Goal: Information Seeking & Learning: Learn about a topic

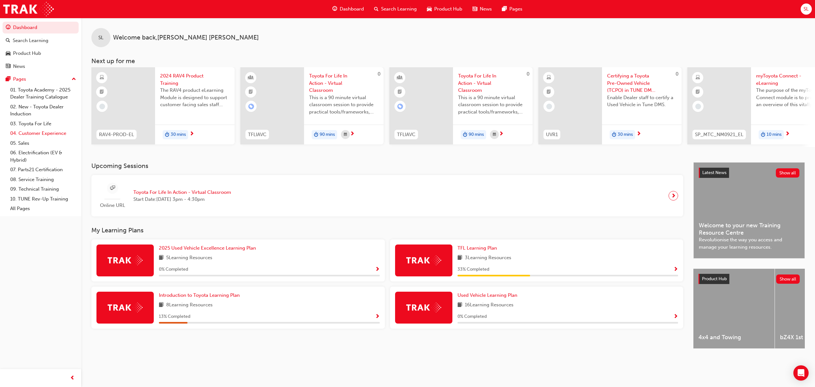
click at [29, 133] on link "04. Customer Experience" at bounding box center [43, 133] width 71 height 10
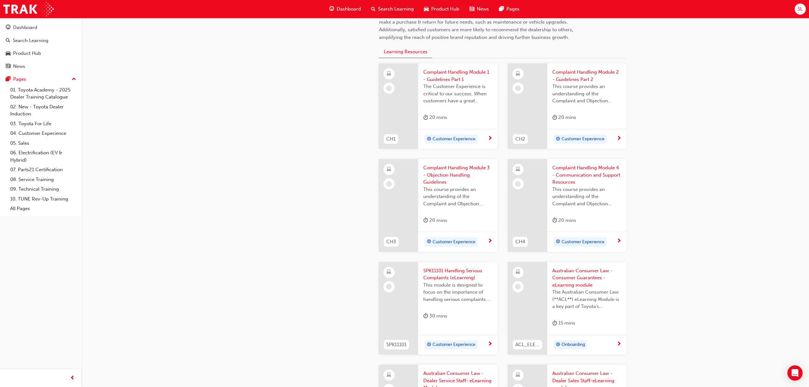
scroll to position [212, 0]
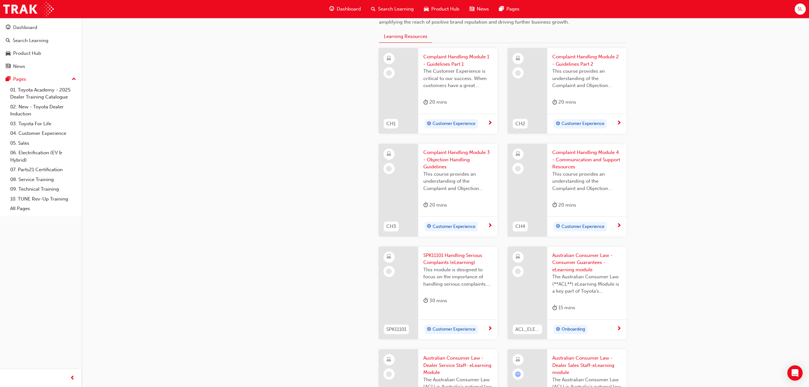
click at [451, 64] on span "Complaint Handling Module 1 - Guidelines Part 1" at bounding box center [457, 60] width 69 height 14
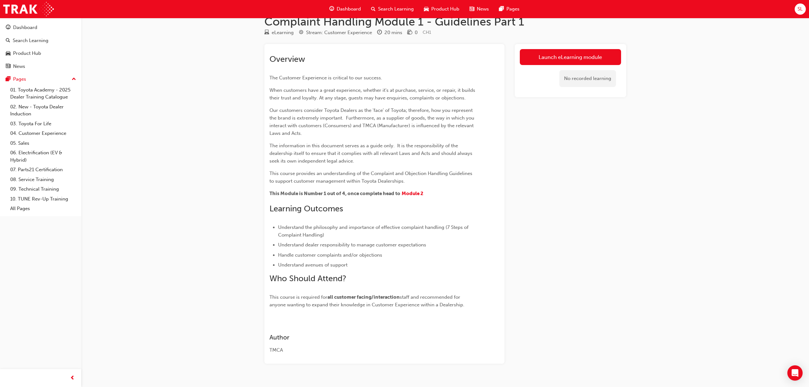
scroll to position [26, 0]
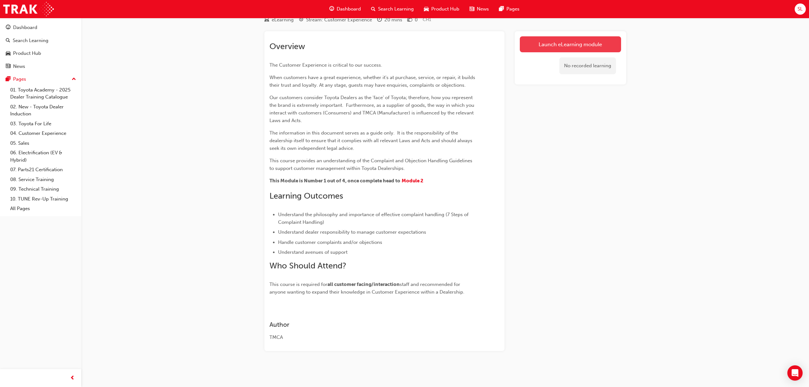
click at [560, 47] on link "Launch eLearning module" at bounding box center [570, 44] width 101 height 16
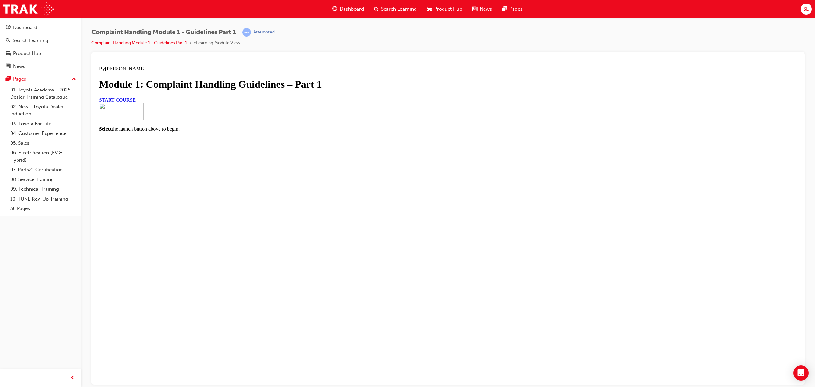
click at [367, 90] on h1 "Module 1: Complaint Handling Guidelines – Part 1" at bounding box center [448, 84] width 699 height 12
click at [136, 102] on link "START COURSE" at bounding box center [117, 99] width 37 height 5
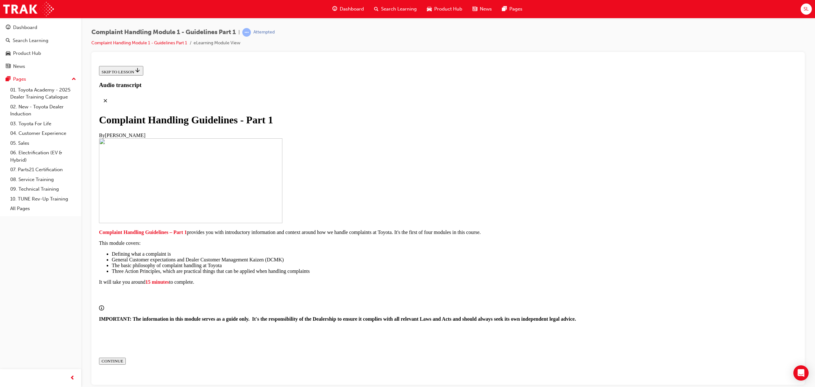
scroll to position [43, 0]
click at [126, 357] on button "CONTINUE" at bounding box center [112, 360] width 27 height 7
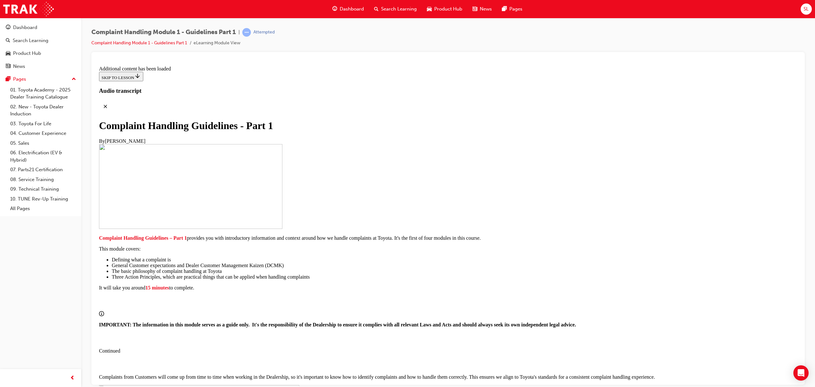
scroll to position [358, 0]
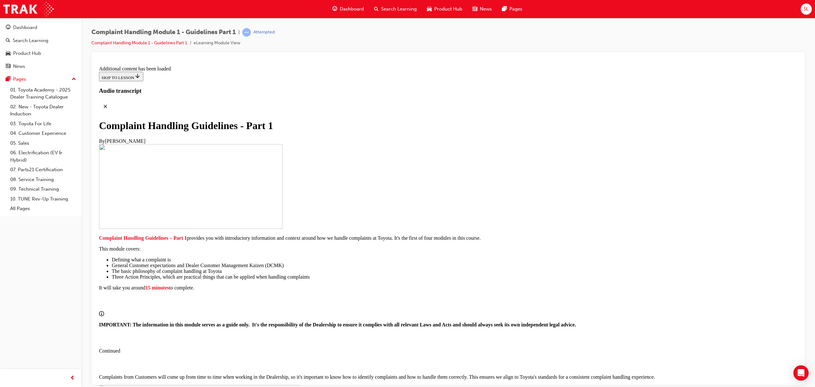
drag, startPoint x: 608, startPoint y: 318, endPoint x: 599, endPoint y: 320, distance: 9.2
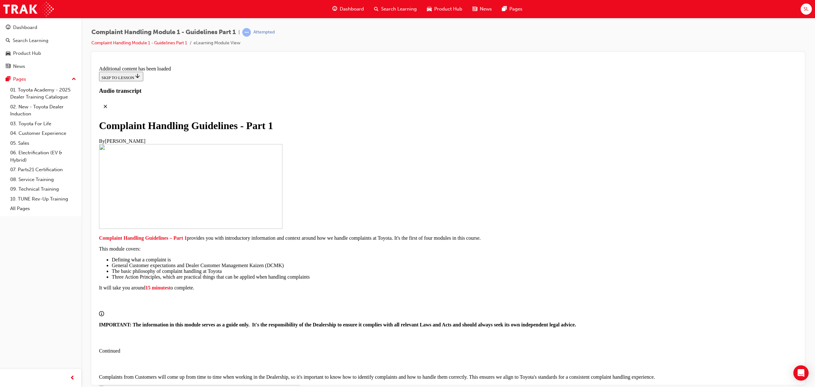
scroll to position [1683, 0]
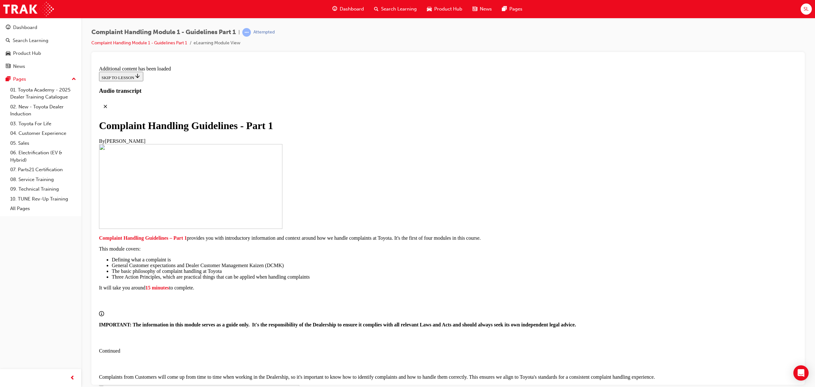
drag, startPoint x: 409, startPoint y: 324, endPoint x: 407, endPoint y: 319, distance: 5.4
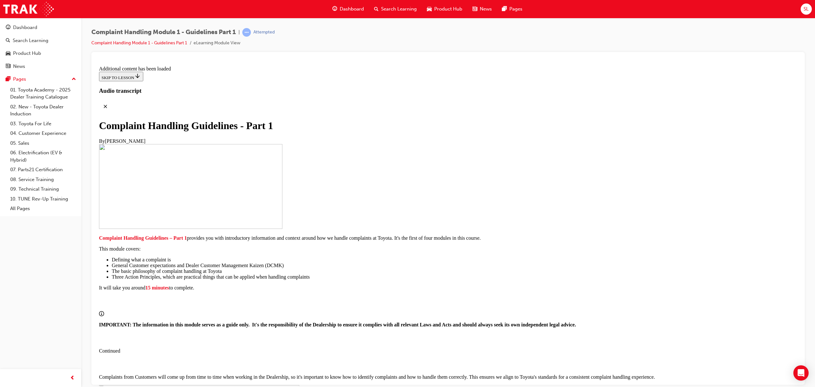
scroll to position [2426, 0]
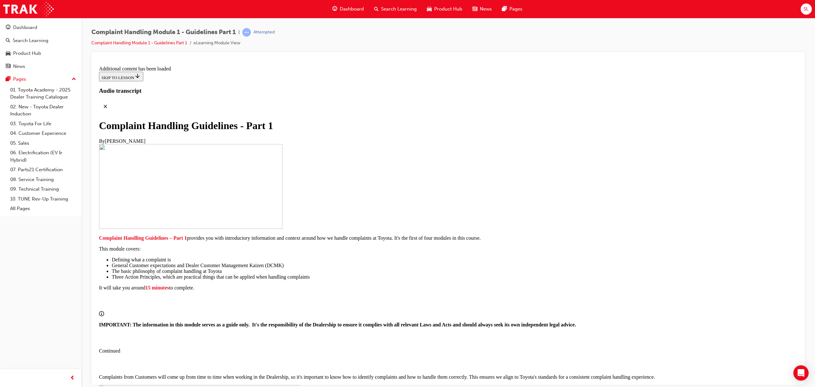
drag, startPoint x: 441, startPoint y: 309, endPoint x: 441, endPoint y: 331, distance: 22.0
drag, startPoint x: 440, startPoint y: 353, endPoint x: 434, endPoint y: 340, distance: 14.0
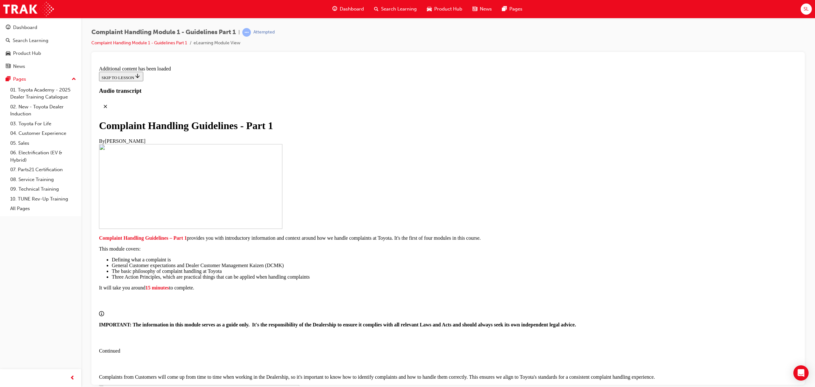
scroll to position [3759, 0]
drag, startPoint x: 408, startPoint y: 322, endPoint x: 410, endPoint y: 327, distance: 5.0
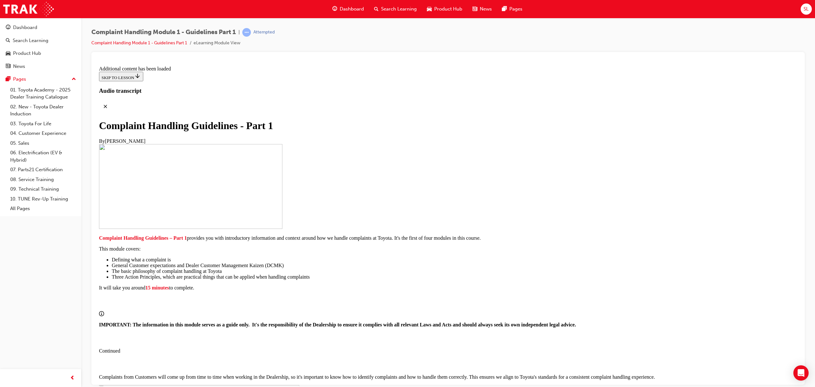
drag, startPoint x: 432, startPoint y: 326, endPoint x: 432, endPoint y: 334, distance: 7.3
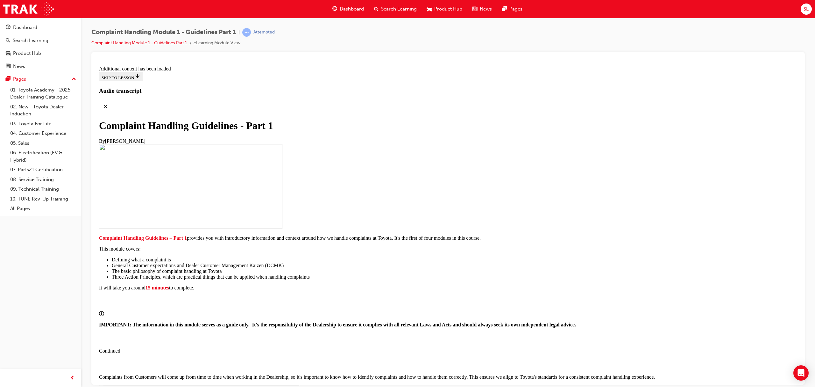
radio input "true"
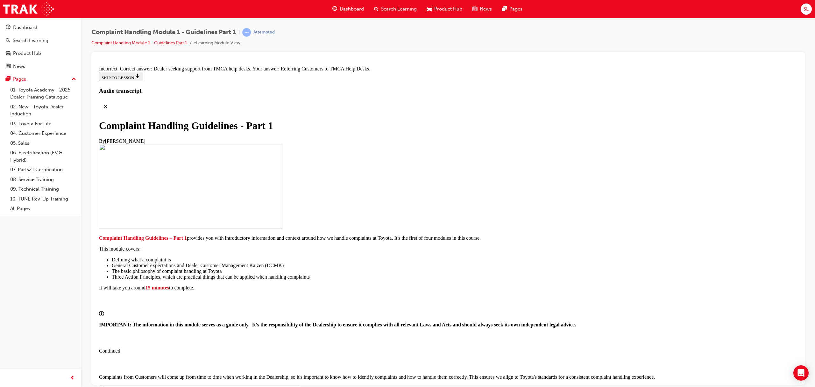
radio input "true"
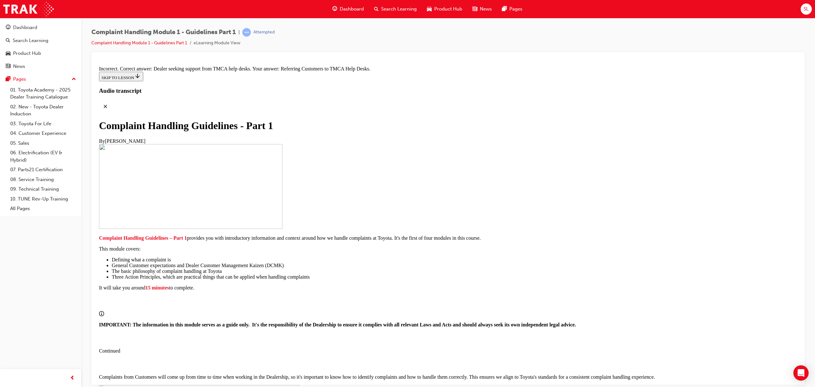
radio input "true"
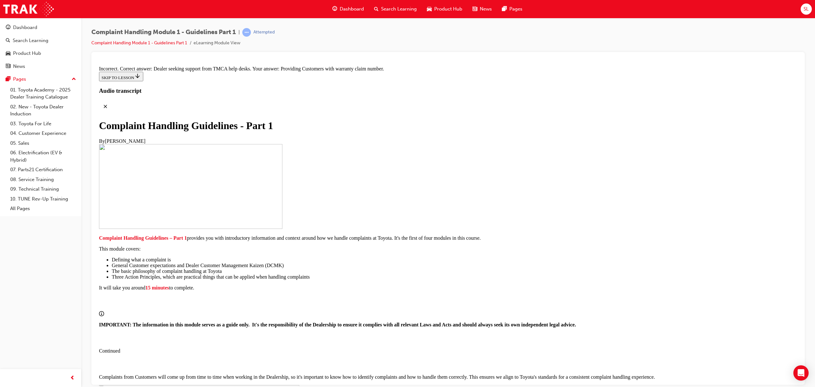
radio input "true"
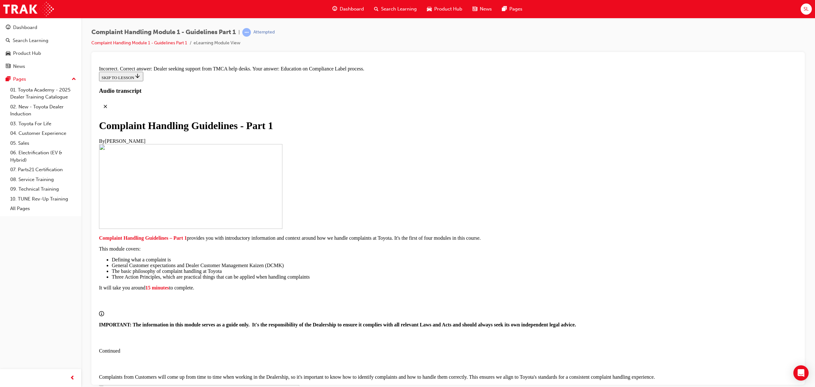
radio input "true"
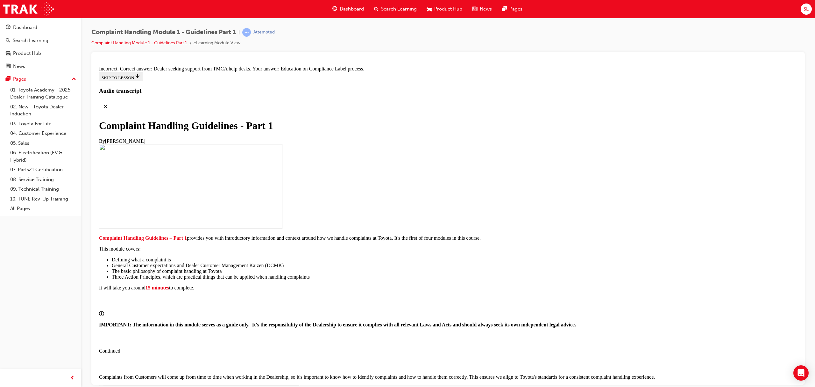
radio input "true"
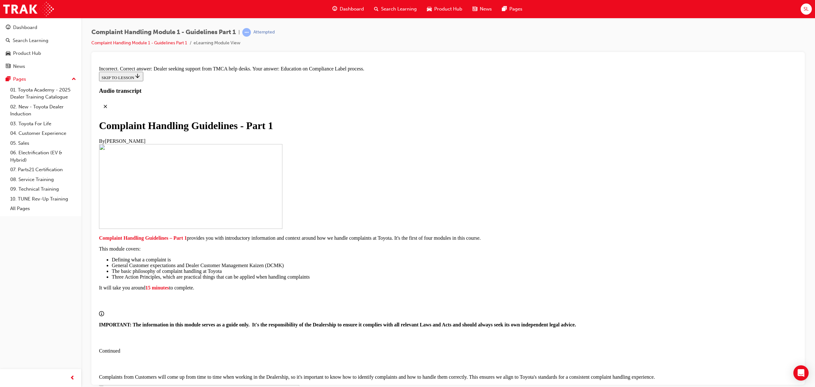
drag, startPoint x: 455, startPoint y: 295, endPoint x: 451, endPoint y: 273, distance: 23.0
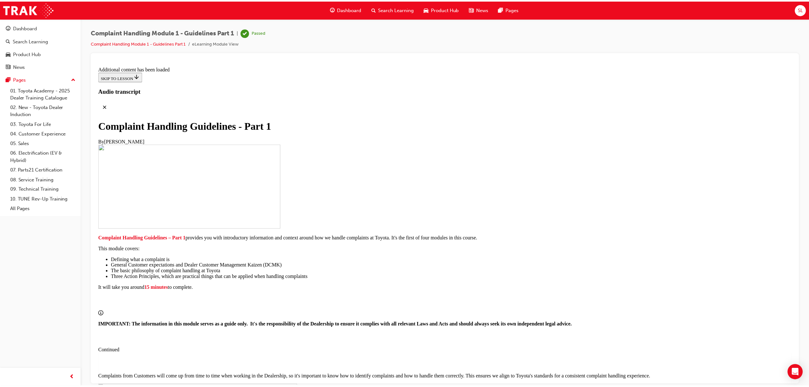
scroll to position [0, 0]
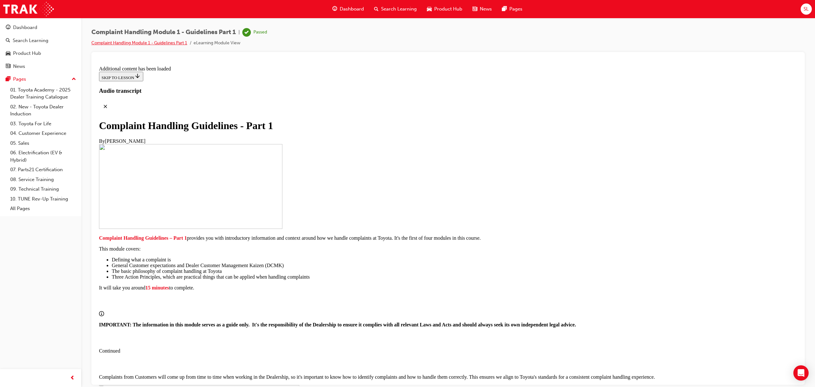
click at [162, 41] on link "Complaint Handling Module 1 - Guidelines Part 1" at bounding box center [139, 42] width 96 height 5
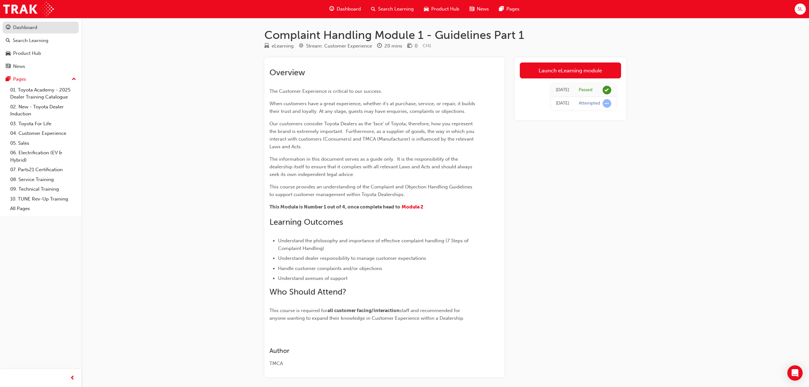
click at [20, 25] on div "Dashboard" at bounding box center [25, 27] width 24 height 7
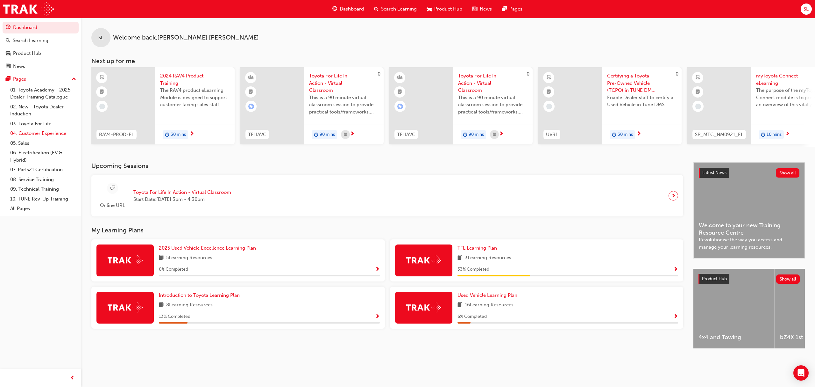
drag, startPoint x: 29, startPoint y: 132, endPoint x: 30, endPoint y: 135, distance: 3.7
click at [28, 132] on link "04. Customer Experience" at bounding box center [43, 133] width 71 height 10
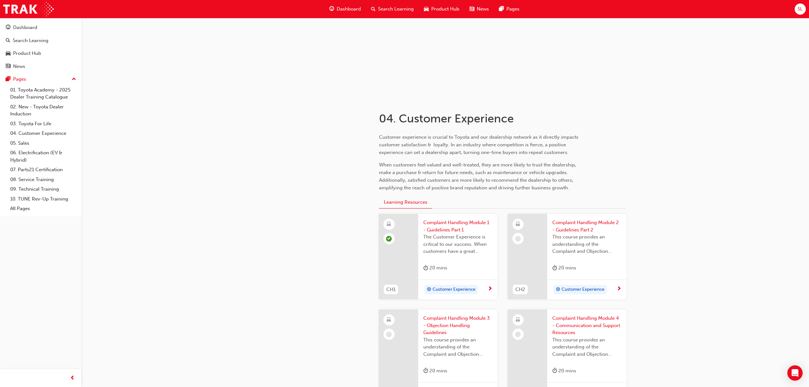
scroll to position [85, 0]
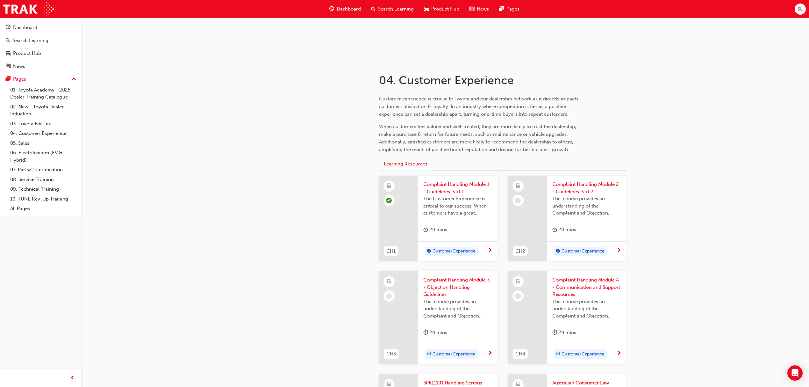
click at [577, 188] on span "Complaint Handling Module 2 - Guidelines Part 2" at bounding box center [586, 188] width 69 height 14
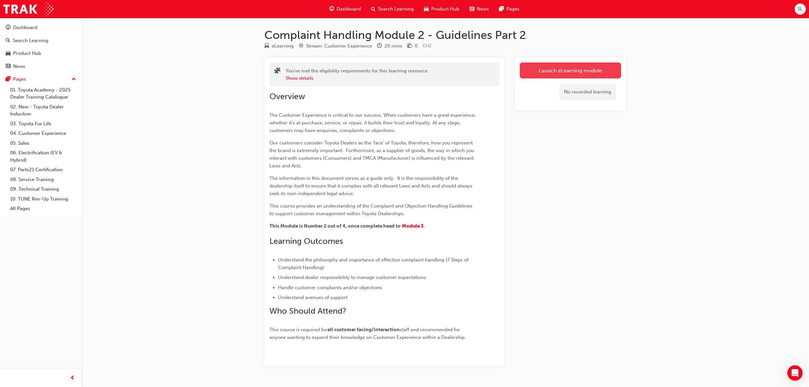
click at [589, 69] on link "Launch eLearning module" at bounding box center [570, 70] width 101 height 16
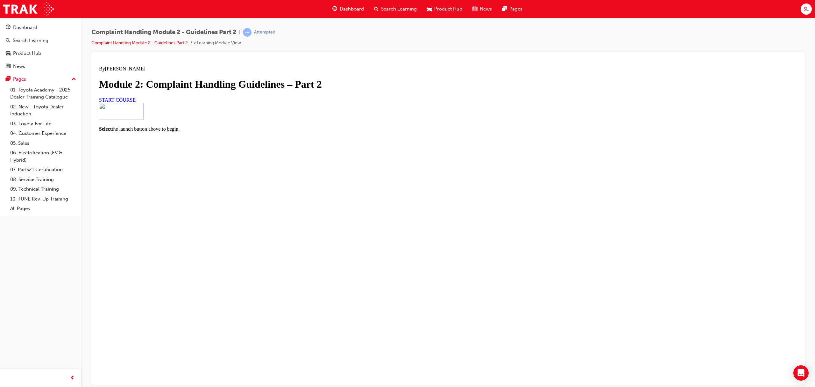
click at [136, 102] on span "START COURSE" at bounding box center [117, 99] width 37 height 5
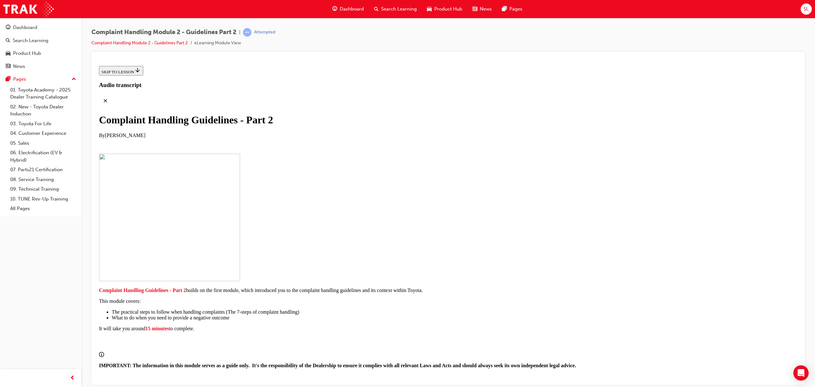
scroll to position [36, 0]
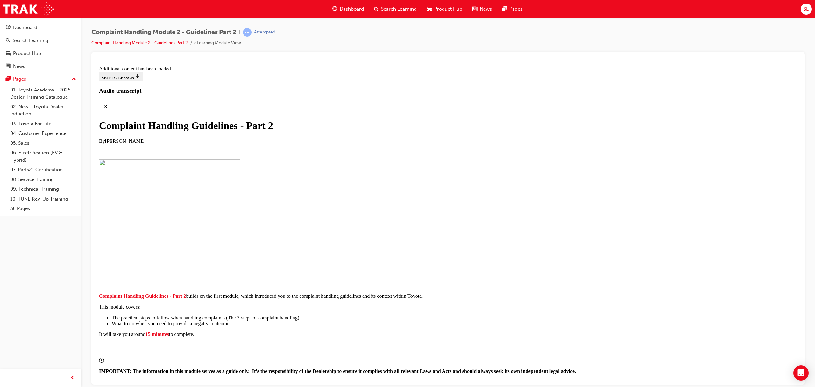
scroll to position [292, 0]
drag, startPoint x: 406, startPoint y: 238, endPoint x: 408, endPoint y: 243, distance: 5.1
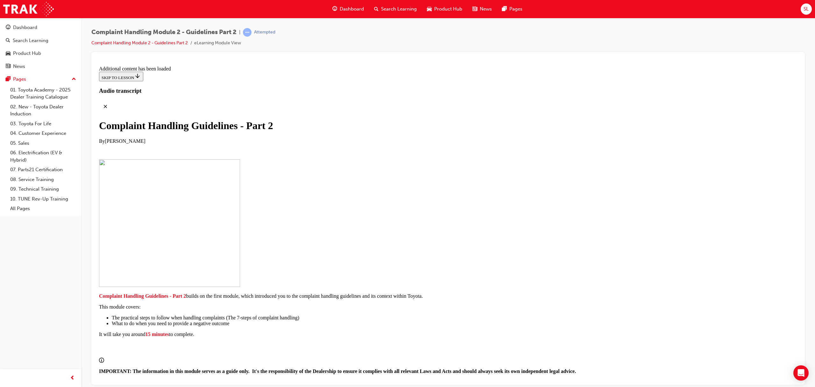
scroll to position [401, 0]
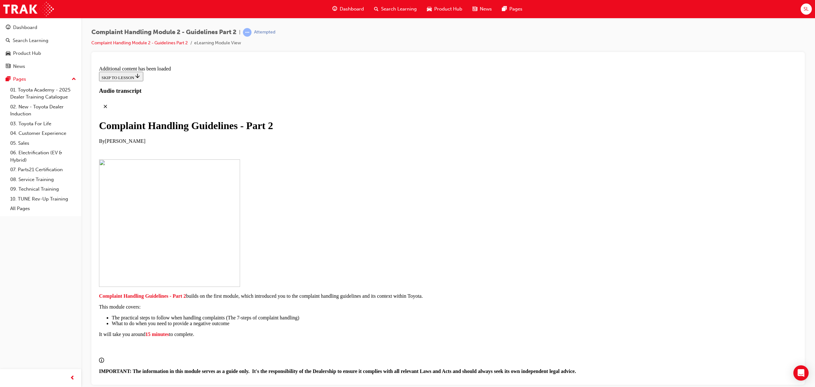
scroll to position [1236, 0]
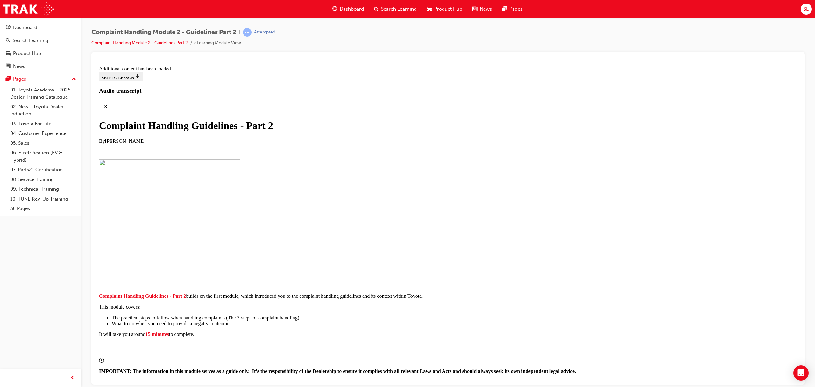
scroll to position [3004, 0]
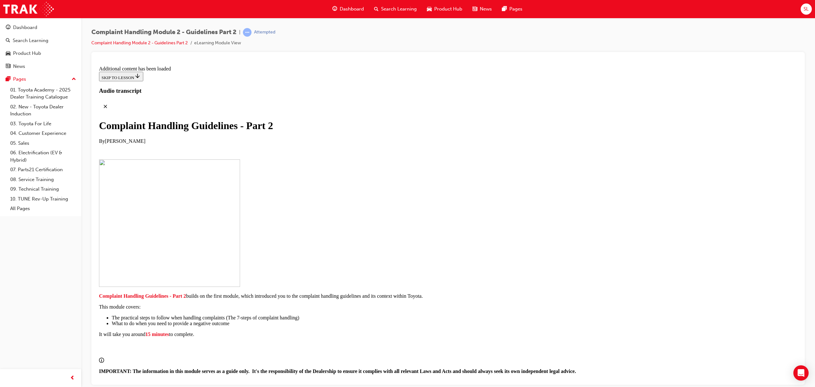
scroll to position [3096, 0]
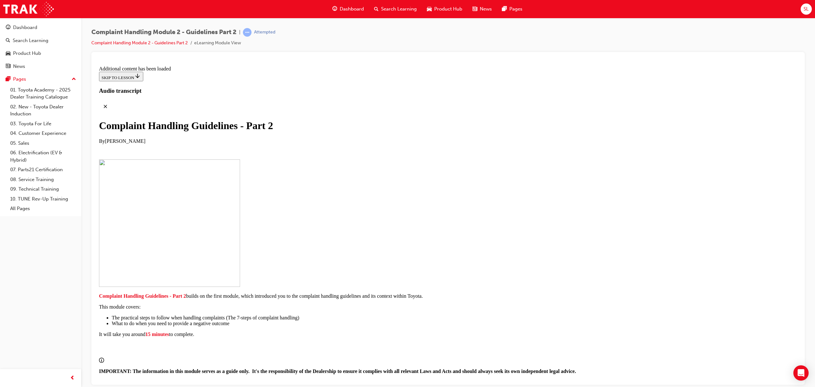
scroll to position [3586, 0]
drag, startPoint x: 388, startPoint y: 244, endPoint x: 389, endPoint y: 253, distance: 9.0
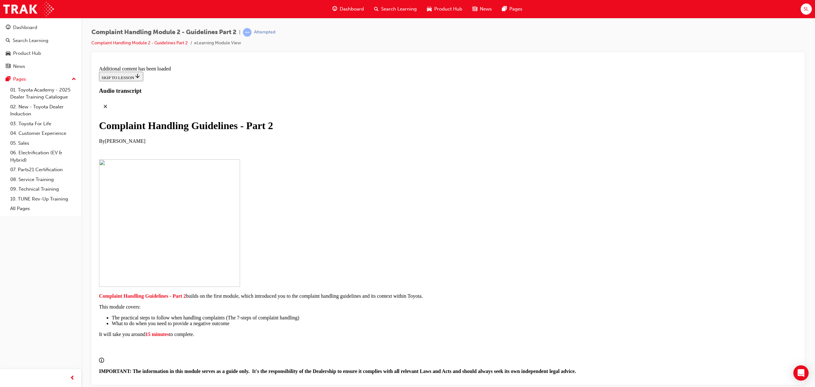
scroll to position [3795, 0]
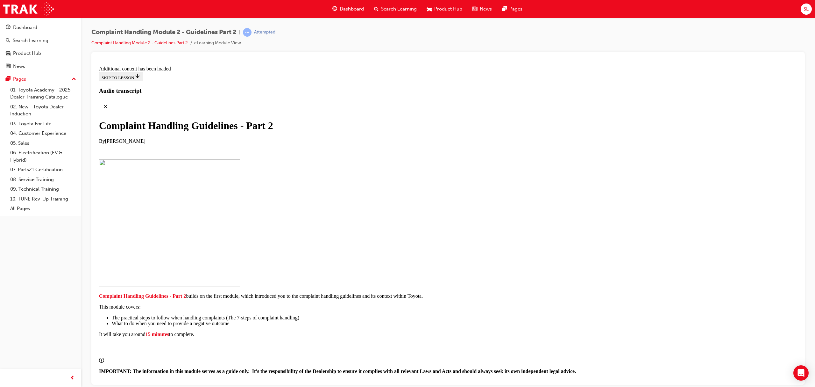
checkbox input "true"
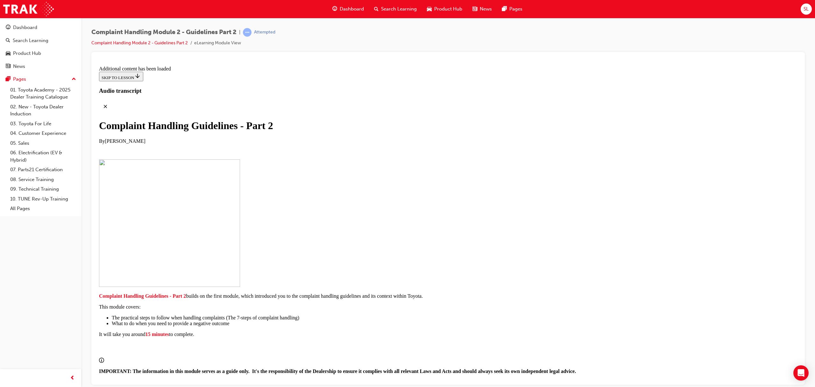
checkbox input "true"
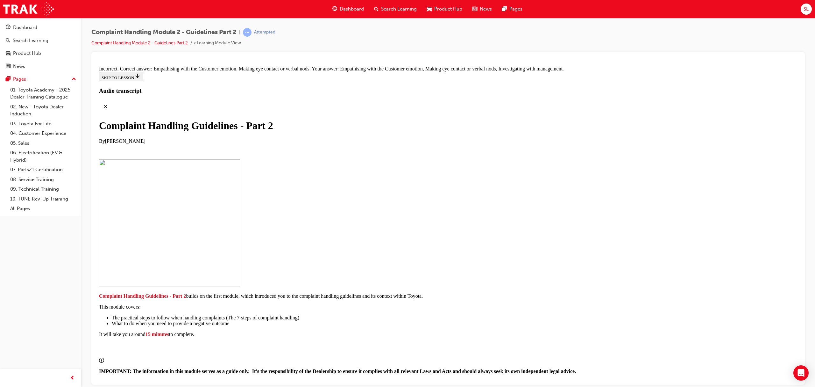
scroll to position [4165, 0]
checkbox input "false"
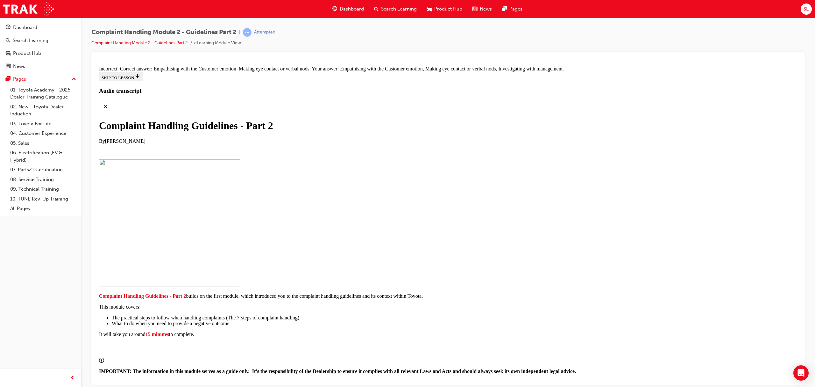
checkbox input "false"
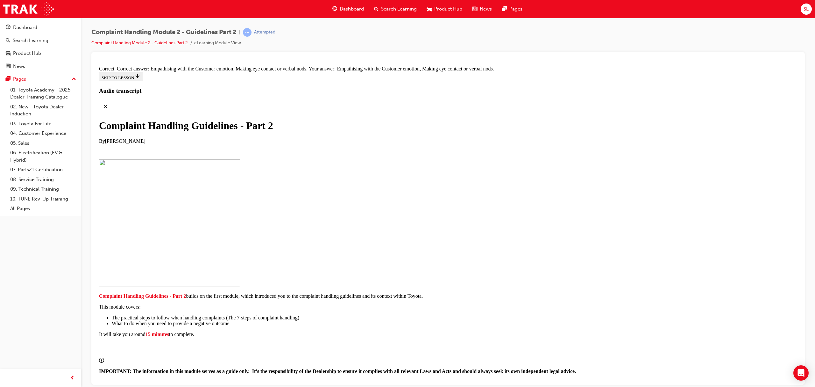
drag, startPoint x: 394, startPoint y: 149, endPoint x: 392, endPoint y: 83, distance: 66.6
drag, startPoint x: 388, startPoint y: 159, endPoint x: 390, endPoint y: 127, distance: 31.6
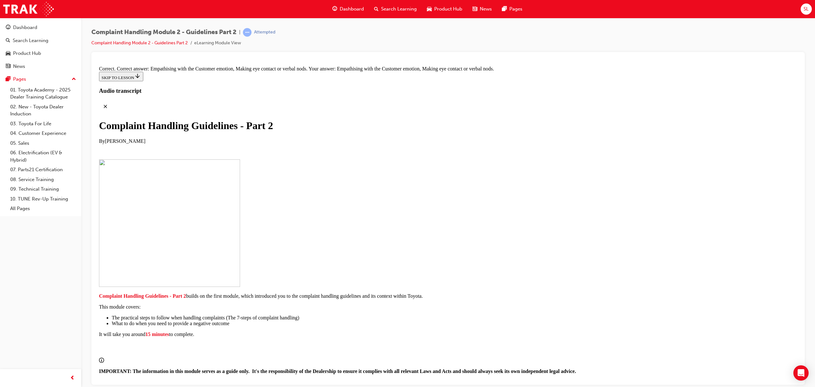
drag, startPoint x: 355, startPoint y: 205, endPoint x: 435, endPoint y: 138, distance: 104.4
drag, startPoint x: 396, startPoint y: 270, endPoint x: 507, endPoint y: 171, distance: 149.1
drag, startPoint x: 389, startPoint y: 305, endPoint x: 498, endPoint y: 204, distance: 149.2
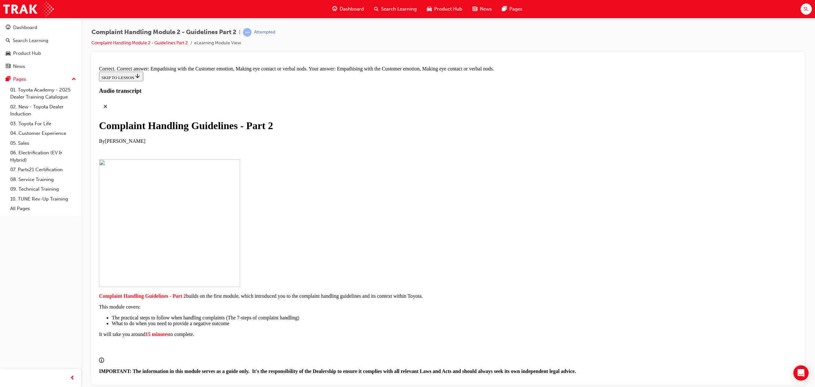
drag, startPoint x: 395, startPoint y: 240, endPoint x: 506, endPoint y: 233, distance: 111.4
drag, startPoint x: 404, startPoint y: 342, endPoint x: 509, endPoint y: 269, distance: 127.7
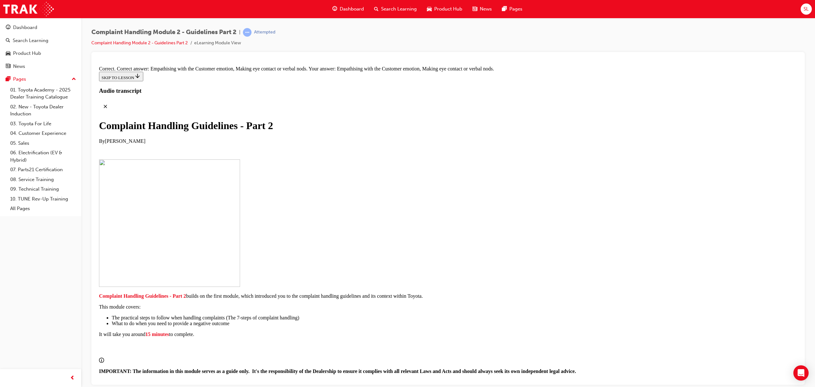
drag, startPoint x: 412, startPoint y: 300, endPoint x: 473, endPoint y: 297, distance: 61.2
drag, startPoint x: 440, startPoint y: 331, endPoint x: 503, endPoint y: 334, distance: 63.8
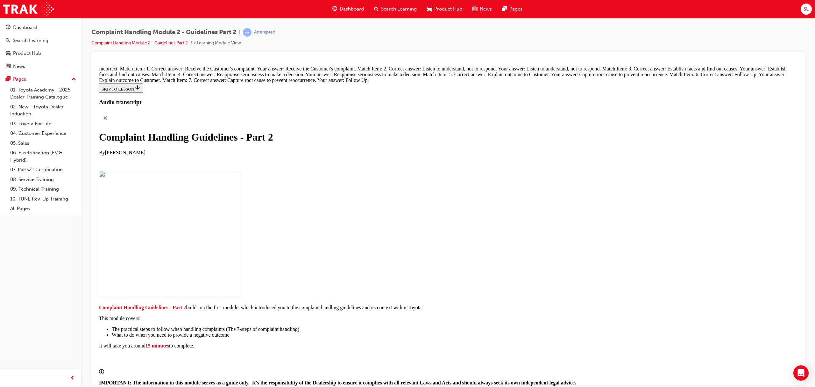
scroll to position [4422, 0]
drag, startPoint x: 379, startPoint y: 328, endPoint x: 378, endPoint y: 314, distance: 14.7
drag, startPoint x: 448, startPoint y: 376, endPoint x: 445, endPoint y: 376, distance: 3.8
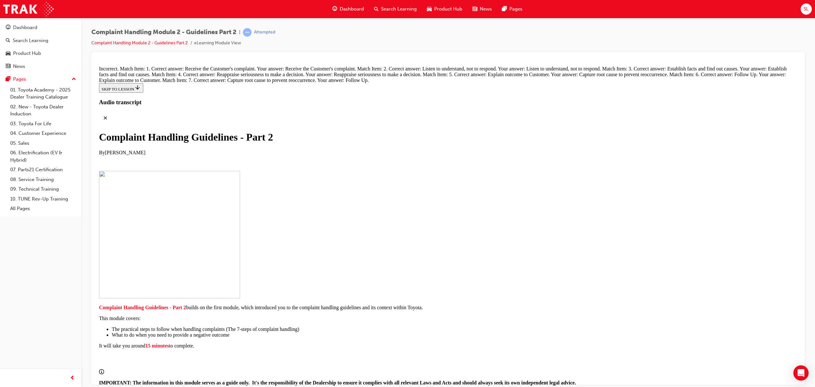
drag, startPoint x: 383, startPoint y: 195, endPoint x: 489, endPoint y: 97, distance: 145.0
drag, startPoint x: 484, startPoint y: 135, endPoint x: 506, endPoint y: 126, distance: 23.4
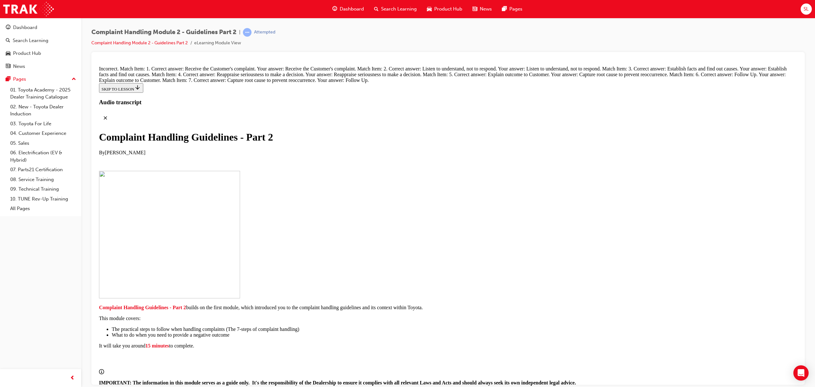
drag, startPoint x: 404, startPoint y: 187, endPoint x: 503, endPoint y: 151, distance: 104.7
drag, startPoint x: 391, startPoint y: 295, endPoint x: 507, endPoint y: 187, distance: 158.4
drag, startPoint x: 397, startPoint y: 221, endPoint x: 478, endPoint y: 221, distance: 81.2
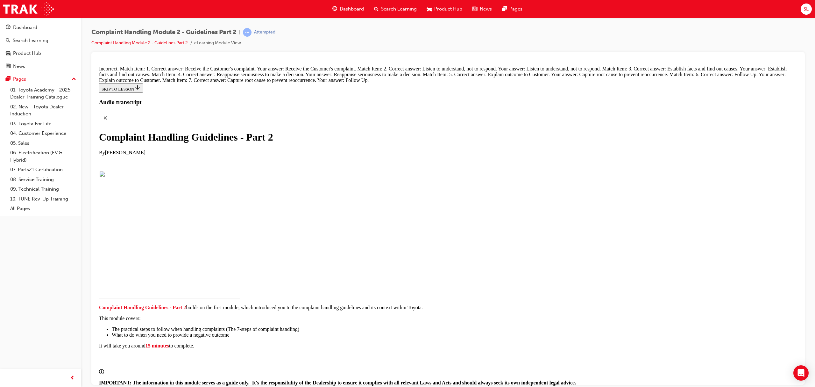
drag, startPoint x: 391, startPoint y: 284, endPoint x: 519, endPoint y: 251, distance: 132.3
drag, startPoint x: 405, startPoint y: 285, endPoint x: 512, endPoint y: 282, distance: 106.8
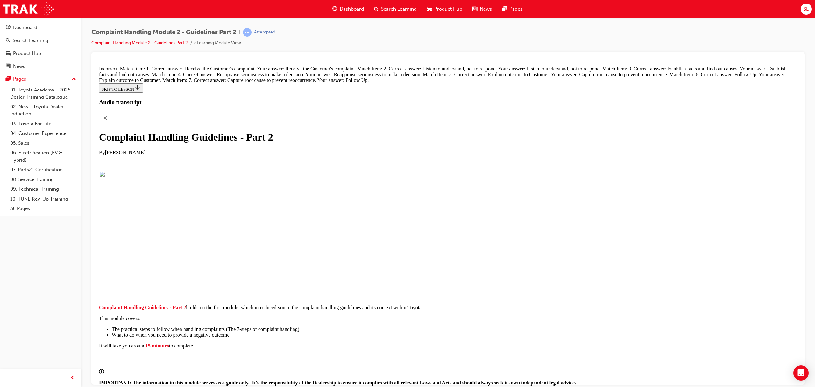
radio input "true"
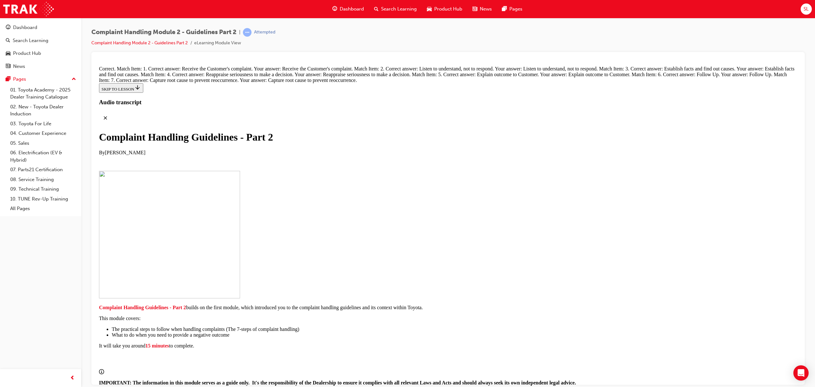
radio input "true"
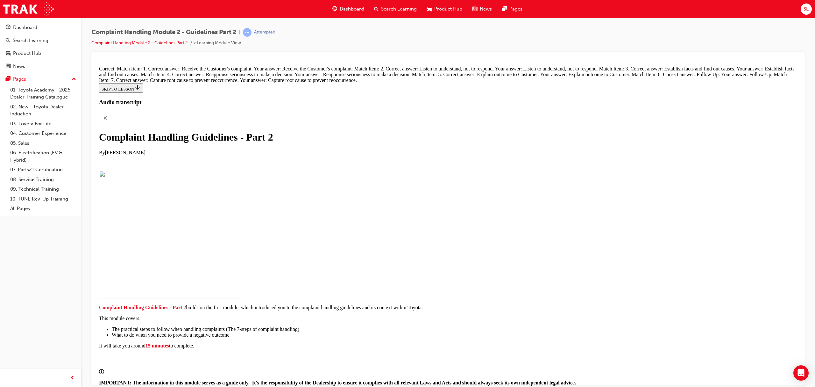
radio input "true"
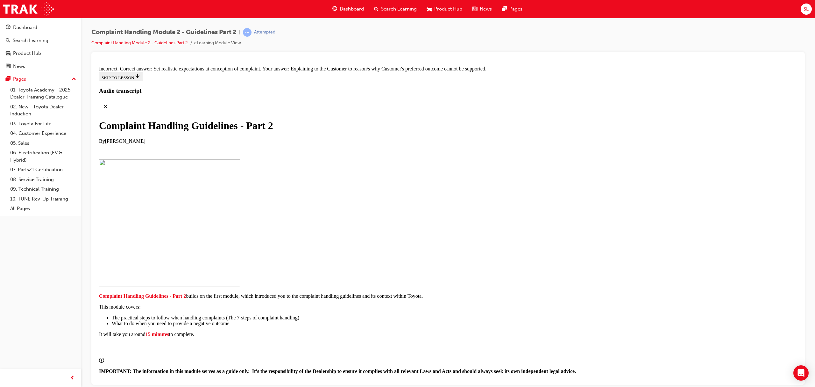
scroll to position [4762, 0]
radio input "true"
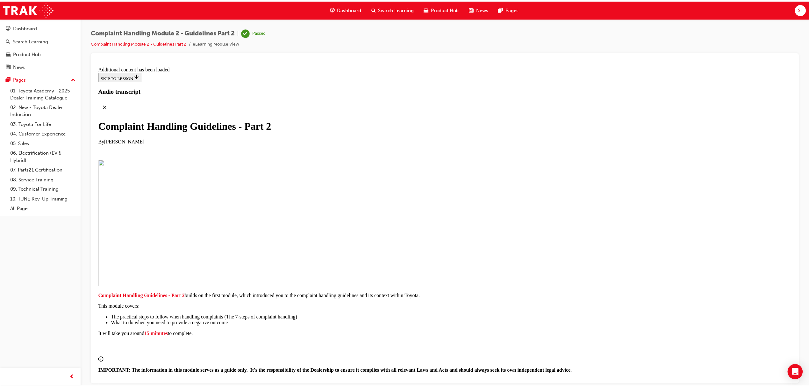
scroll to position [3710, 0]
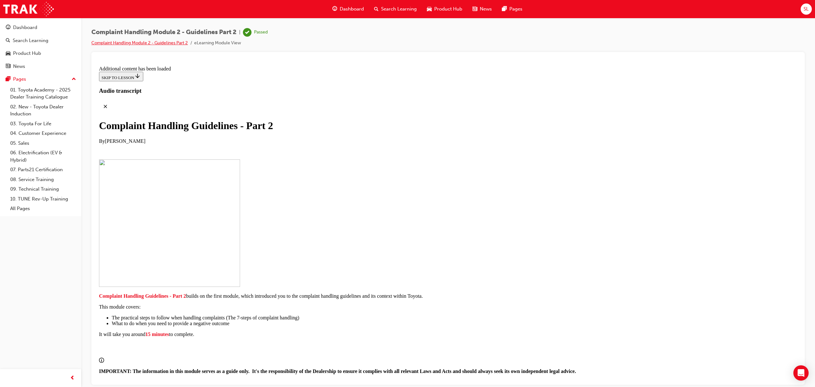
drag, startPoint x: 153, startPoint y: 37, endPoint x: 153, endPoint y: 42, distance: 5.4
click at [153, 39] on div "Complaint Handling Module 2 - Guidelines Part 2 | Passed Complaint Handling Mod…" at bounding box center [179, 37] width 176 height 19
click at [154, 44] on link "Complaint Handling Module 2 - Guidelines Part 2" at bounding box center [139, 42] width 97 height 5
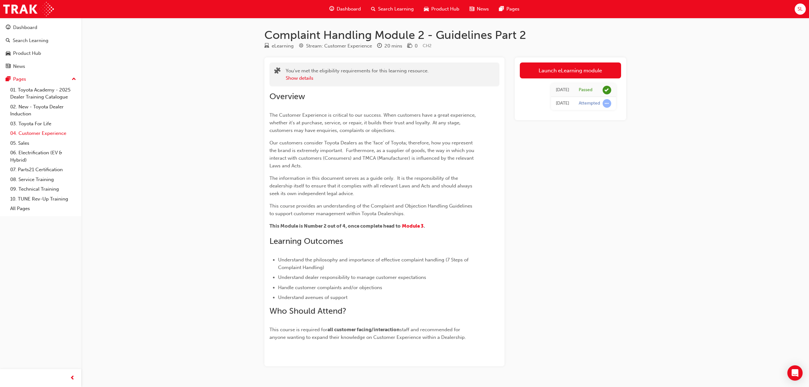
click at [36, 134] on link "04. Customer Experience" at bounding box center [43, 133] width 71 height 10
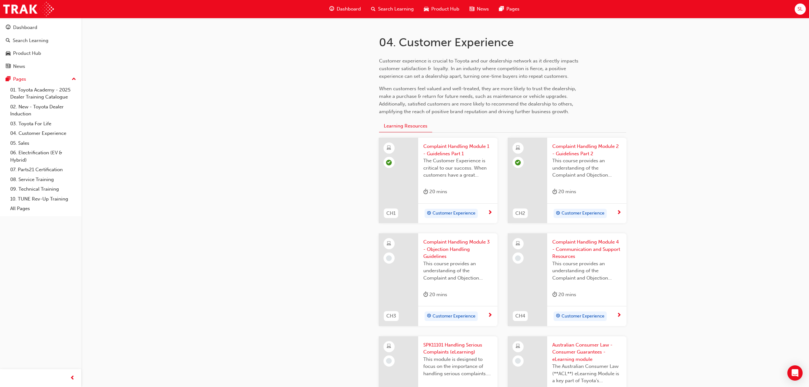
scroll to position [127, 0]
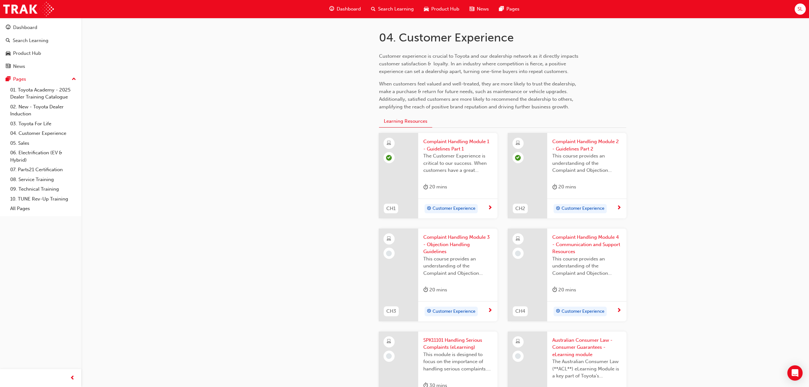
click at [455, 243] on span "Complaint Handling Module 3 - Objection Handling Guidelines" at bounding box center [457, 244] width 69 height 22
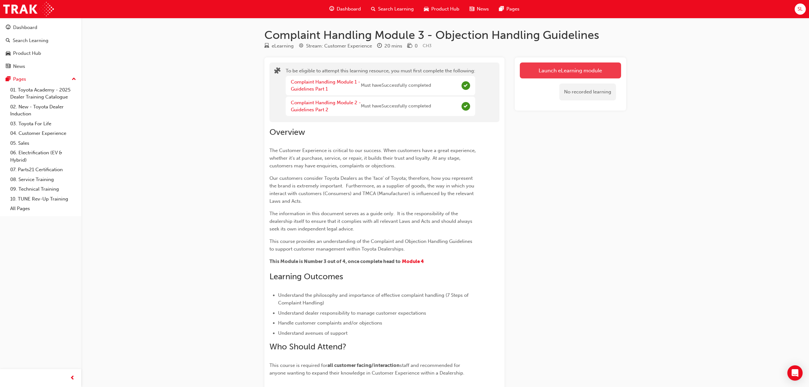
click at [562, 66] on button "Launch eLearning module" at bounding box center [570, 70] width 101 height 16
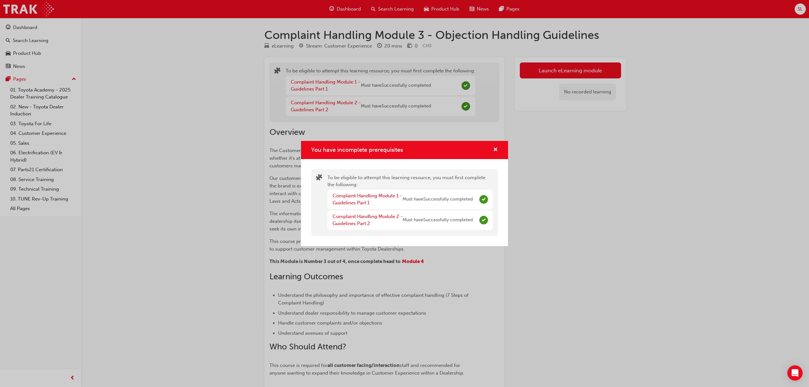
click at [558, 153] on div "You have incomplete prerequisites To be eligible to attempt this learning resou…" at bounding box center [404, 193] width 809 height 387
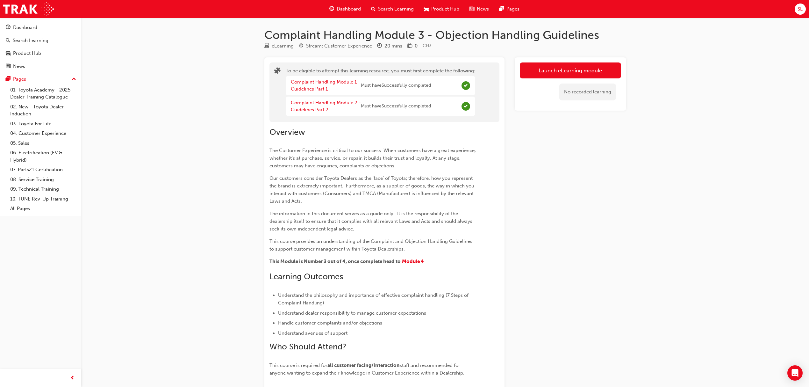
click at [389, 82] on span "Must have Successfully completed" at bounding box center [396, 85] width 70 height 7
drag, startPoint x: 389, startPoint y: 107, endPoint x: 424, endPoint y: 104, distance: 34.5
click at [392, 106] on span "Must have Successfully completed" at bounding box center [396, 106] width 70 height 7
click at [466, 103] on span "Complete" at bounding box center [466, 106] width 9 height 9
drag, startPoint x: 464, startPoint y: 83, endPoint x: 459, endPoint y: 85, distance: 5.4
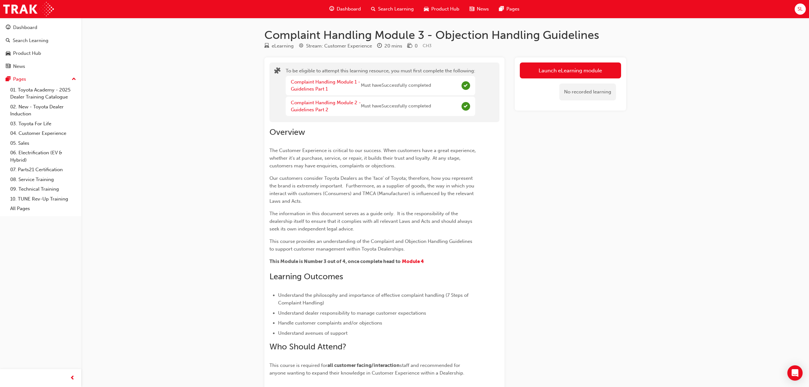
click at [463, 84] on span "Complete" at bounding box center [466, 85] width 9 height 9
click at [572, 70] on button "Launch eLearning module" at bounding box center [570, 70] width 101 height 16
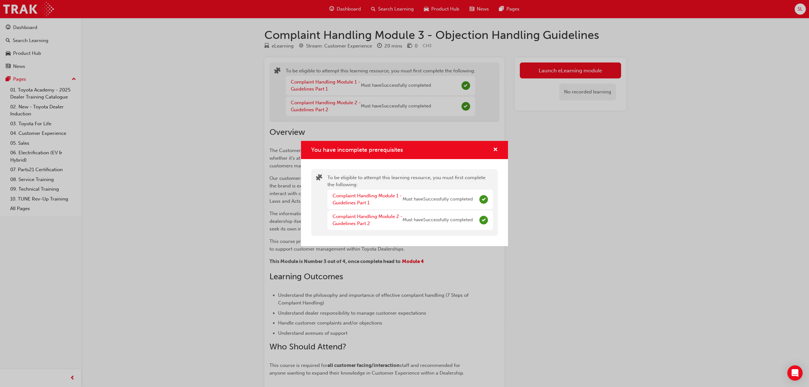
click at [483, 204] on div "Complaint Handling Module 1 - Guidelines Part 1 Must have Successfully completed" at bounding box center [410, 199] width 166 height 19
click at [418, 208] on div "Complaint Handling Module 1 - Guidelines Part 1 Must have Successfully completed" at bounding box center [410, 199] width 166 height 19
click at [346, 199] on link "Complaint Handling Module 1 - Guidelines Part 1" at bounding box center [367, 199] width 69 height 13
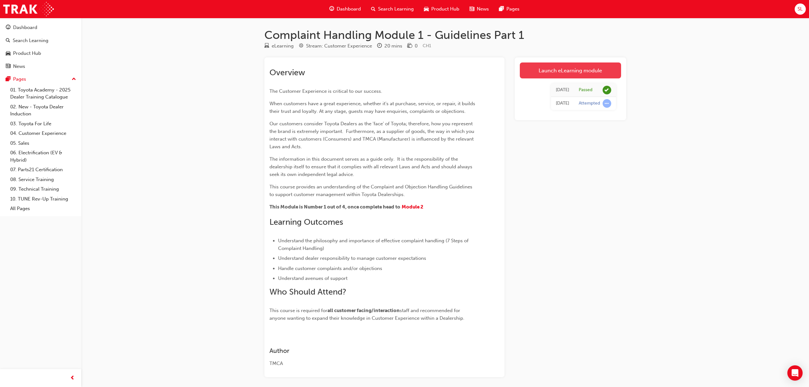
click at [531, 66] on link "Launch eLearning module" at bounding box center [570, 70] width 101 height 16
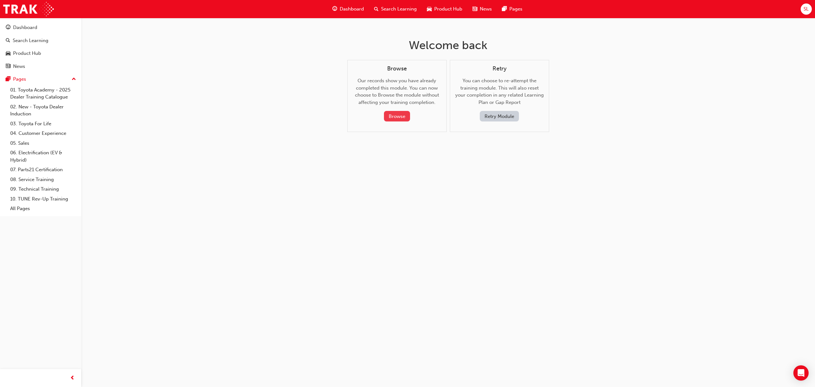
click at [404, 116] on button "Browse" at bounding box center [397, 116] width 26 height 11
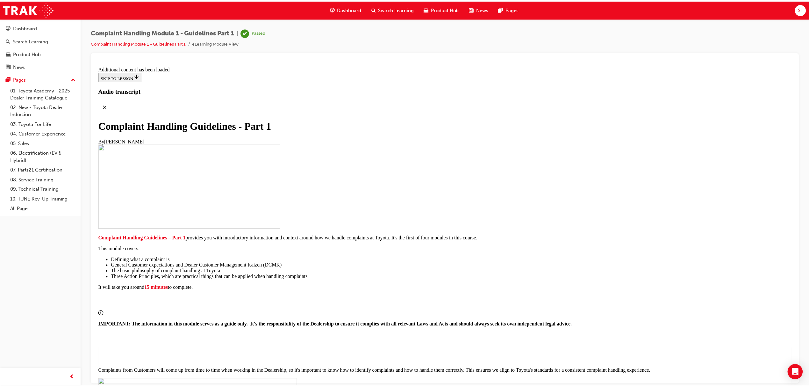
scroll to position [4340, 0]
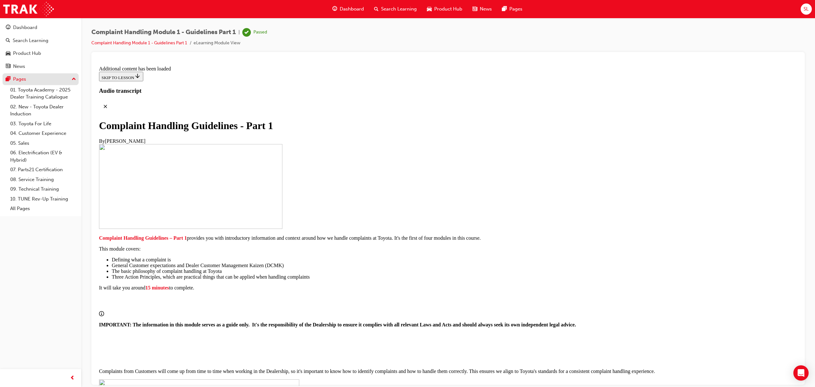
click at [26, 80] on div "Pages" at bounding box center [41, 79] width 70 height 8
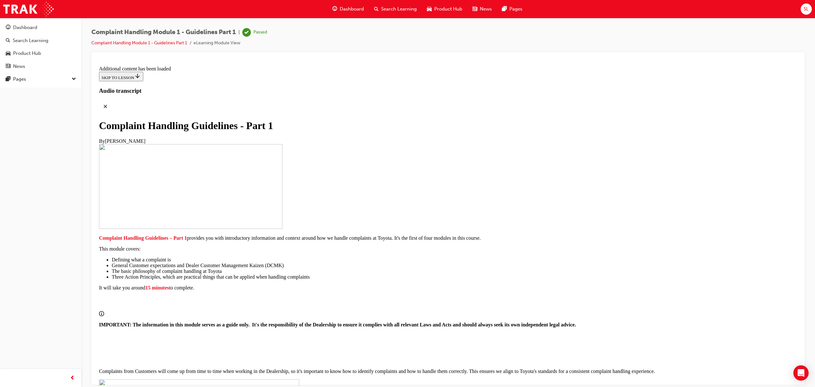
drag, startPoint x: 106, startPoint y: 52, endPoint x: 108, endPoint y: 46, distance: 6.6
click at [106, 51] on div "Complaint Handling Module 1 - Guidelines Part 1 | Passed Complaint Handling Mod…" at bounding box center [448, 194] width 714 height 333
click at [108, 45] on link "Complaint Handling Module 1 - Guidelines Part 1" at bounding box center [139, 42] width 96 height 5
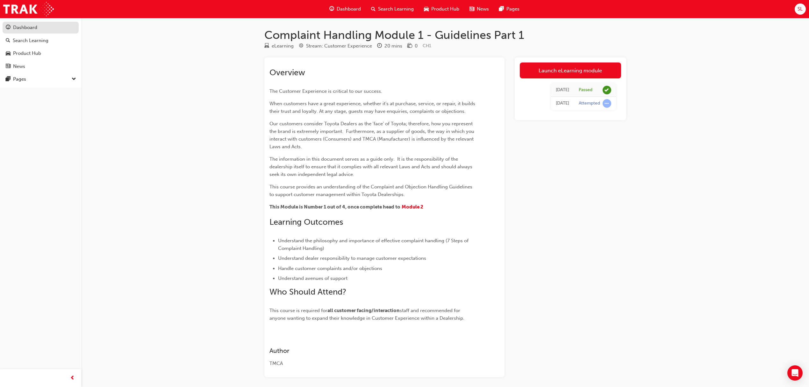
click at [31, 28] on div "Dashboard" at bounding box center [25, 27] width 24 height 7
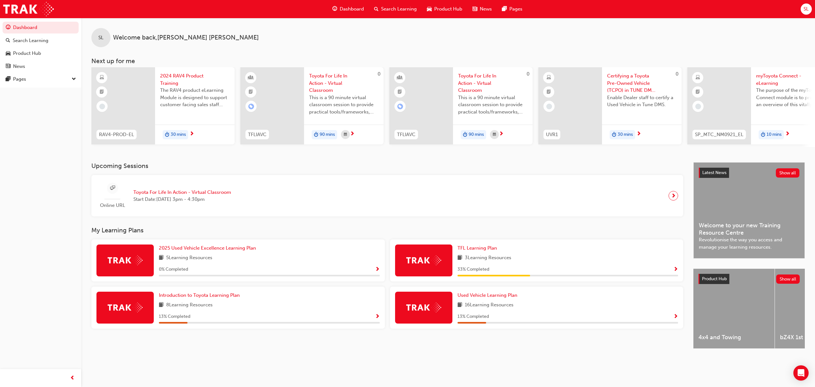
click at [439, 265] on img at bounding box center [423, 260] width 35 height 10
click at [480, 250] on span "TFL Learning Plan" at bounding box center [477, 248] width 39 height 6
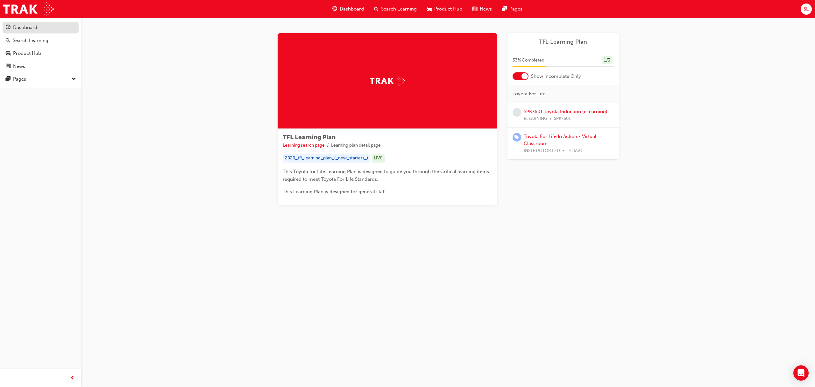
click at [39, 32] on button "Dashboard Search Learning Product Hub News Pages" at bounding box center [41, 46] width 76 height 53
click at [36, 30] on div "Dashboard" at bounding box center [25, 27] width 24 height 7
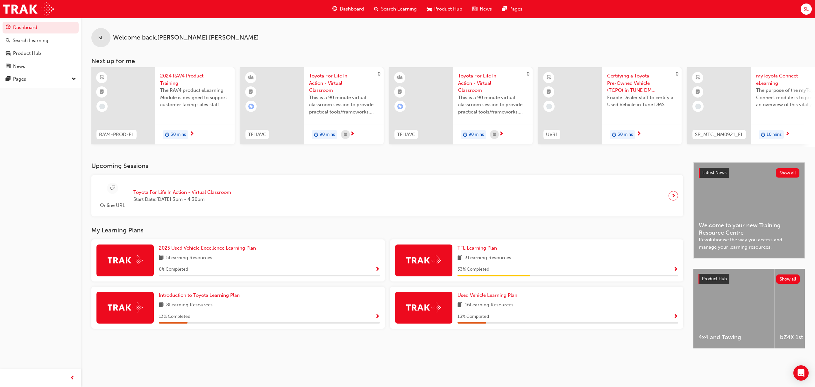
drag, startPoint x: 124, startPoint y: 34, endPoint x: 119, endPoint y: 34, distance: 5.1
click at [123, 34] on span "Welcome back , [PERSON_NAME]" at bounding box center [186, 37] width 146 height 7
click at [104, 33] on div "SL" at bounding box center [100, 37] width 19 height 19
click at [31, 37] on div "Search Learning" at bounding box center [31, 40] width 36 height 7
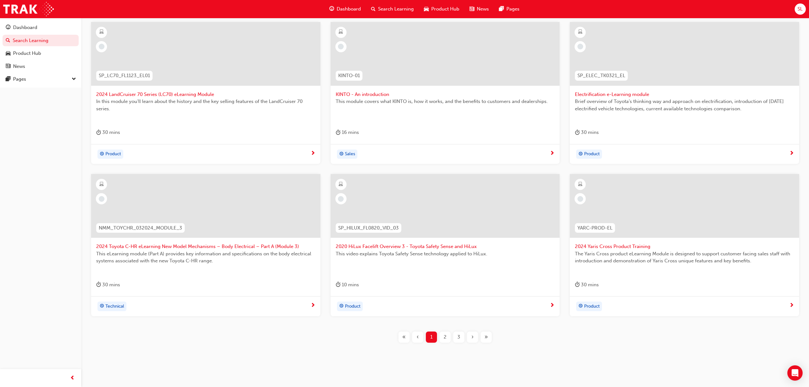
scroll to position [127, 0]
click at [27, 54] on div "Product Hub" at bounding box center [27, 53] width 28 height 7
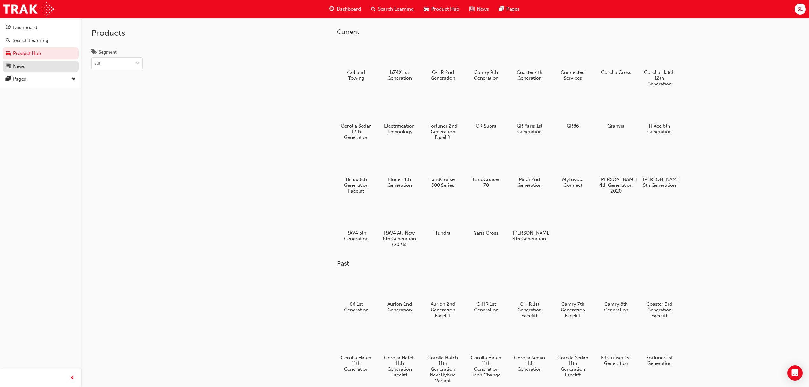
click at [27, 69] on link "News" at bounding box center [41, 67] width 76 height 12
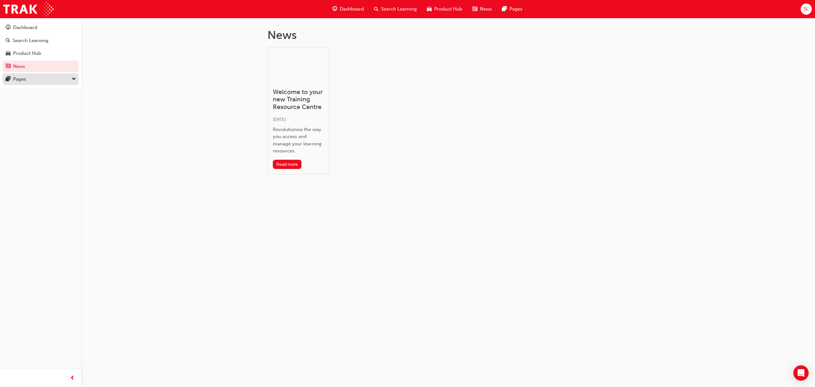
click at [27, 82] on div "Pages" at bounding box center [41, 79] width 70 height 8
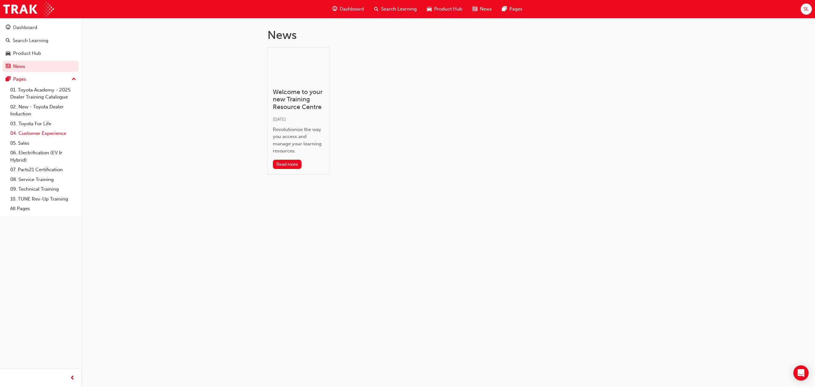
click at [39, 133] on link "04. Customer Experience" at bounding box center [43, 133] width 71 height 10
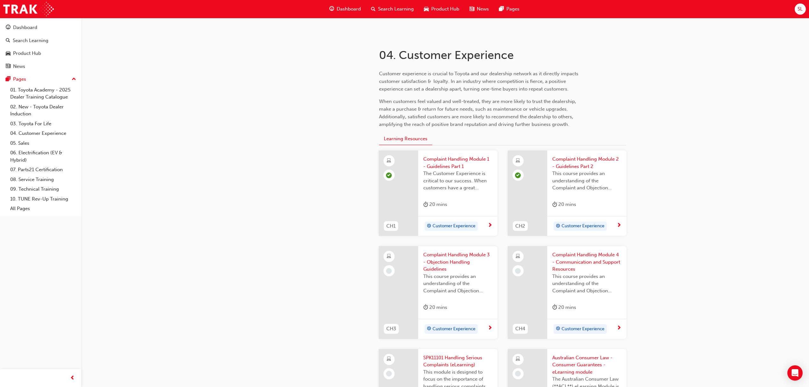
scroll to position [127, 0]
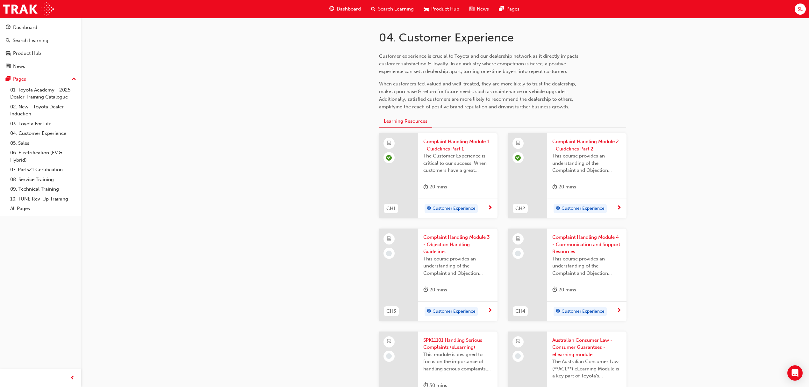
click at [487, 307] on div "Customer Experience" at bounding box center [455, 311] width 64 height 10
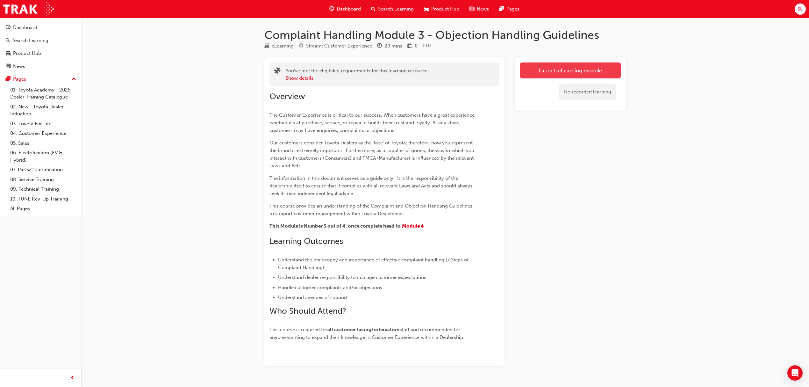
click at [529, 77] on link "Launch eLearning module" at bounding box center [570, 70] width 101 height 16
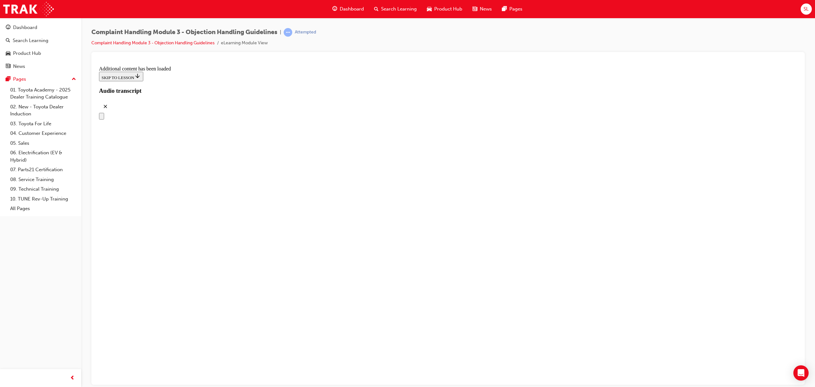
scroll to position [1517, 0]
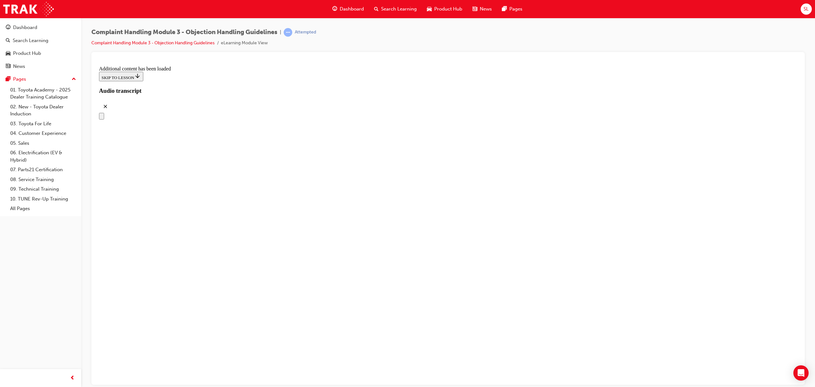
scroll to position [2463, 0]
drag, startPoint x: 384, startPoint y: 149, endPoint x: 491, endPoint y: 118, distance: 111.3
drag, startPoint x: 388, startPoint y: 249, endPoint x: 505, endPoint y: 140, distance: 159.4
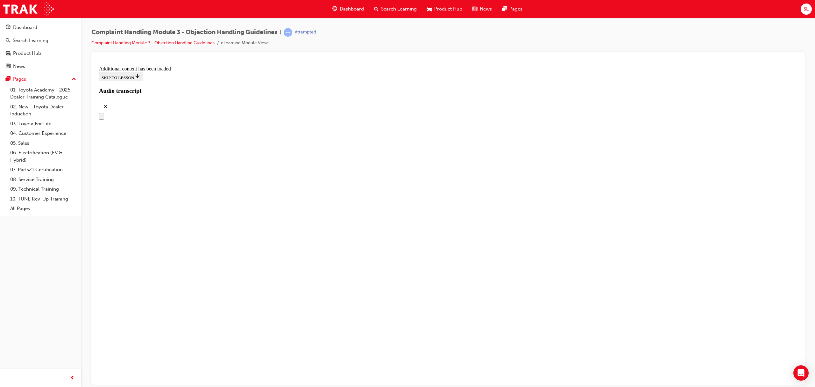
drag, startPoint x: 391, startPoint y: 249, endPoint x: 500, endPoint y: 144, distance: 151.4
drag, startPoint x: 409, startPoint y: 247, endPoint x: 512, endPoint y: 172, distance: 127.7
drag, startPoint x: 404, startPoint y: 239, endPoint x: 489, endPoint y: 208, distance: 90.0
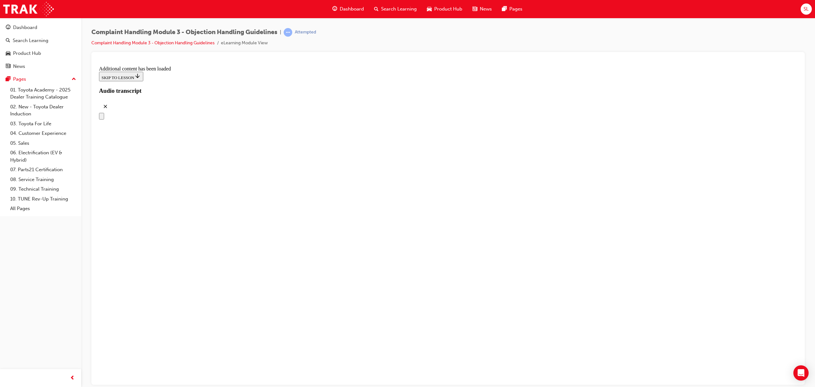
drag, startPoint x: 399, startPoint y: 238, endPoint x: 502, endPoint y: 197, distance: 110.3
drag, startPoint x: 406, startPoint y: 250, endPoint x: 525, endPoint y: 242, distance: 119.7
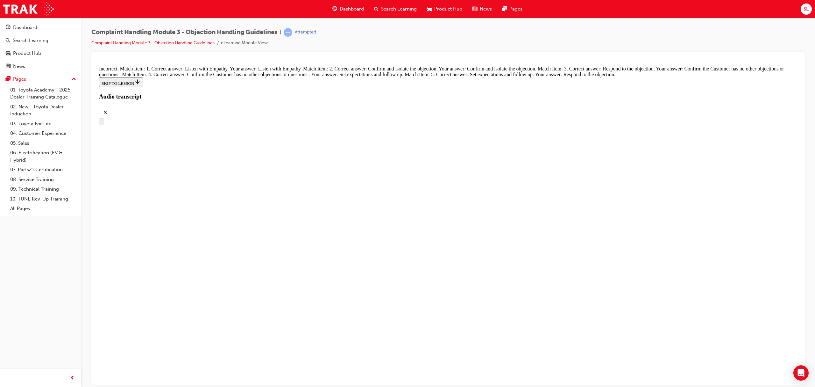
drag, startPoint x: 413, startPoint y: 224, endPoint x: 411, endPoint y: 189, distance: 35.8
drag, startPoint x: 422, startPoint y: 134, endPoint x: 501, endPoint y: 121, distance: 80.1
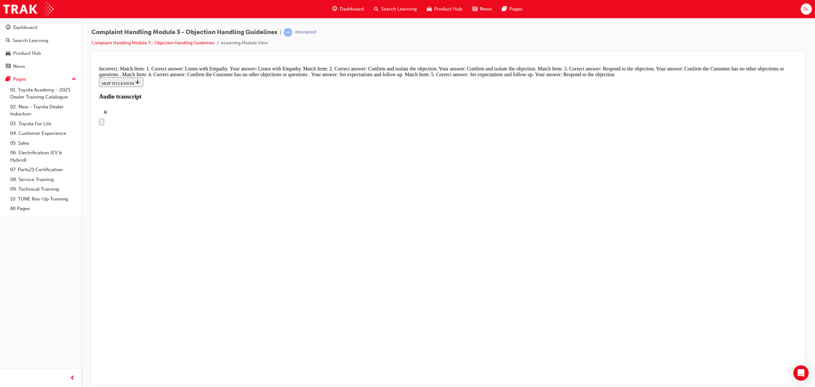
drag, startPoint x: 401, startPoint y: 145, endPoint x: 500, endPoint y: 141, distance: 99.1
drag, startPoint x: 407, startPoint y: 250, endPoint x: 515, endPoint y: 176, distance: 130.9
drag, startPoint x: 418, startPoint y: 212, endPoint x: 536, endPoint y: 209, distance: 118.2
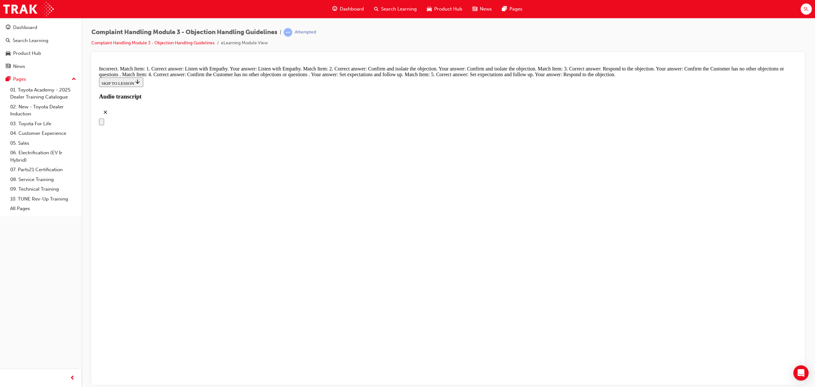
drag, startPoint x: 403, startPoint y: 243, endPoint x: 524, endPoint y: 239, distance: 121.4
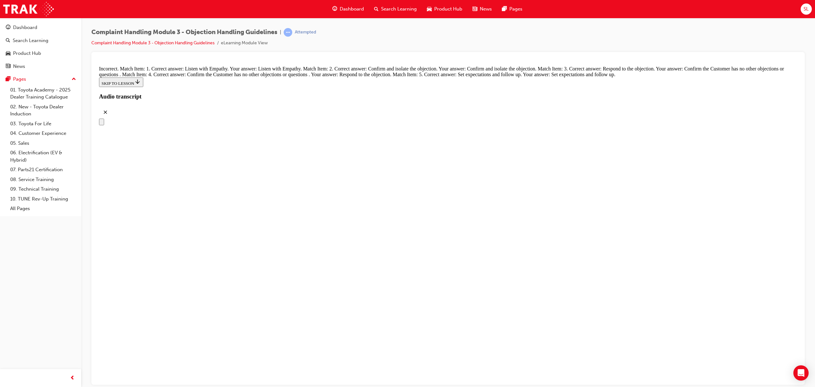
drag, startPoint x: 390, startPoint y: 240, endPoint x: 478, endPoint y: 107, distance: 159.2
drag, startPoint x: 401, startPoint y: 153, endPoint x: 496, endPoint y: 147, distance: 94.7
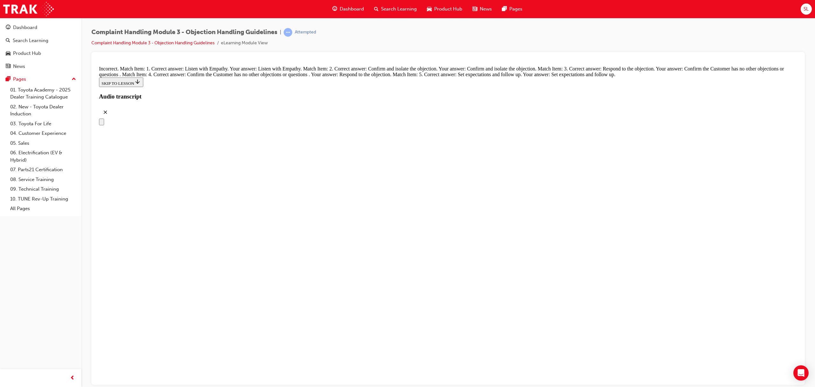
drag, startPoint x: 394, startPoint y: 243, endPoint x: 499, endPoint y: 171, distance: 127.3
drag, startPoint x: 376, startPoint y: 242, endPoint x: 468, endPoint y: 205, distance: 99.6
drag, startPoint x: 437, startPoint y: 247, endPoint x: 503, endPoint y: 247, distance: 65.9
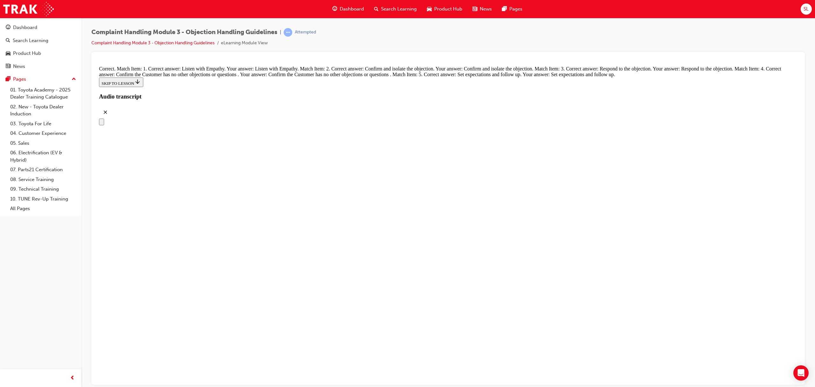
radio input "true"
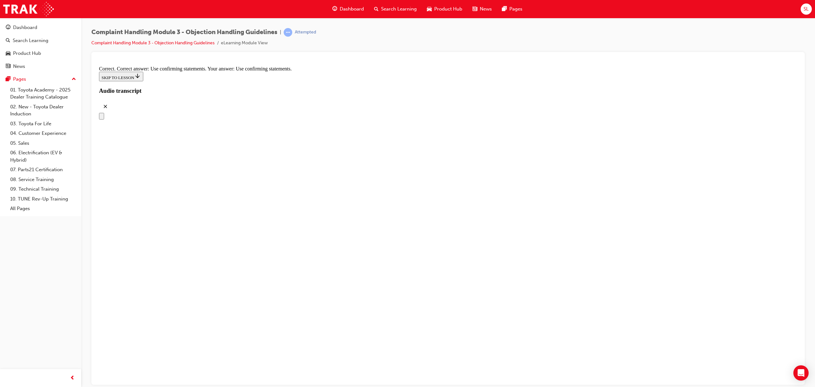
scroll to position [2930, 0]
radio input "true"
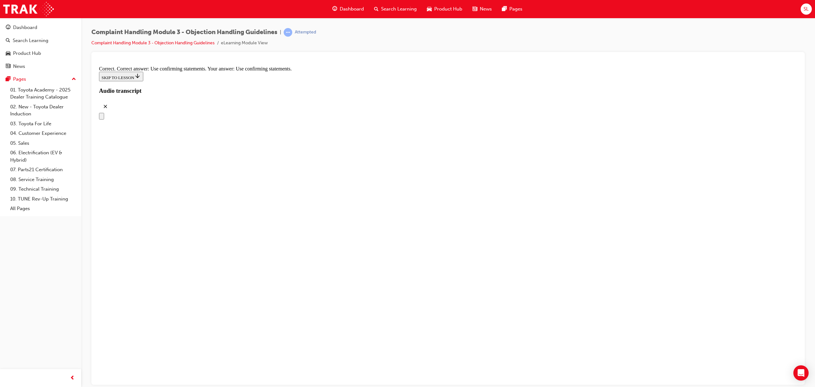
checkbox input "true"
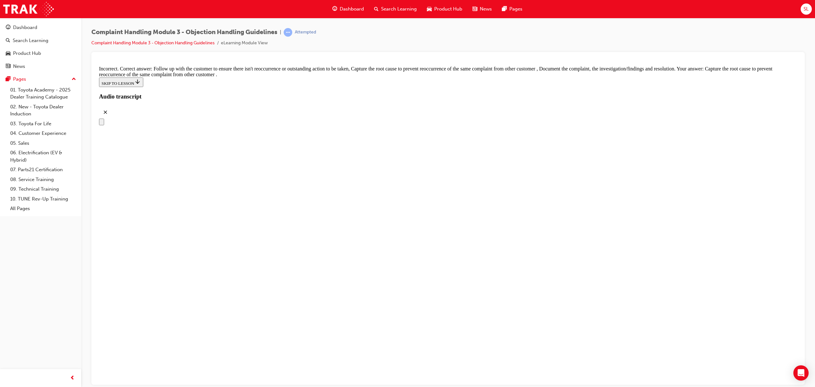
scroll to position [3227, 0]
drag, startPoint x: 444, startPoint y: 326, endPoint x: 441, endPoint y: 315, distance: 11.6
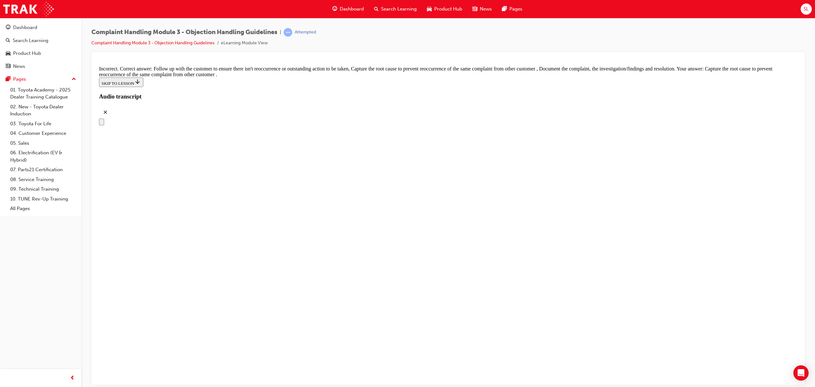
checkbox input "true"
checkbox input "false"
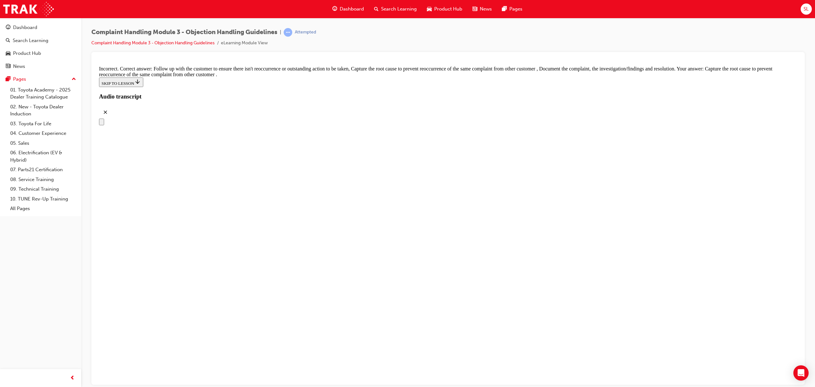
drag, startPoint x: 377, startPoint y: 168, endPoint x: 377, endPoint y: 177, distance: 8.9
checkbox input "false"
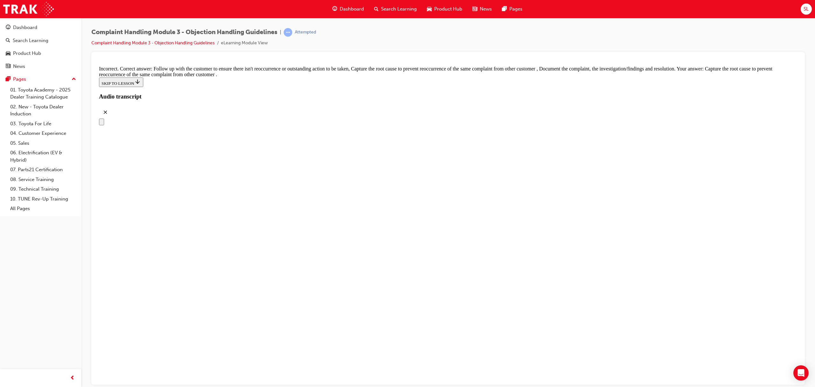
checkbox input "true"
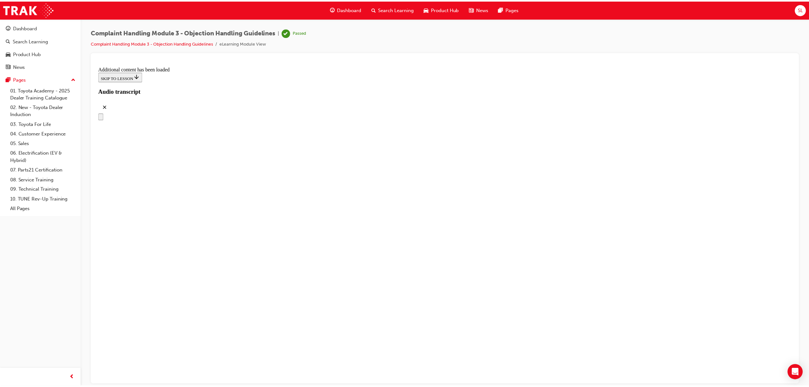
scroll to position [2534, 0]
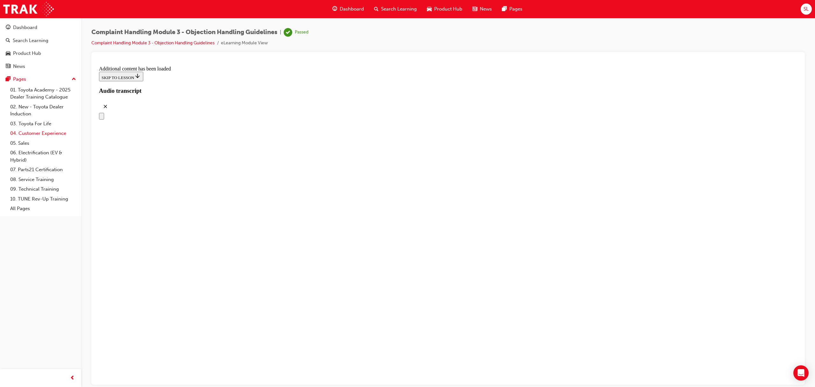
click at [40, 133] on link "04. Customer Experience" at bounding box center [43, 133] width 71 height 10
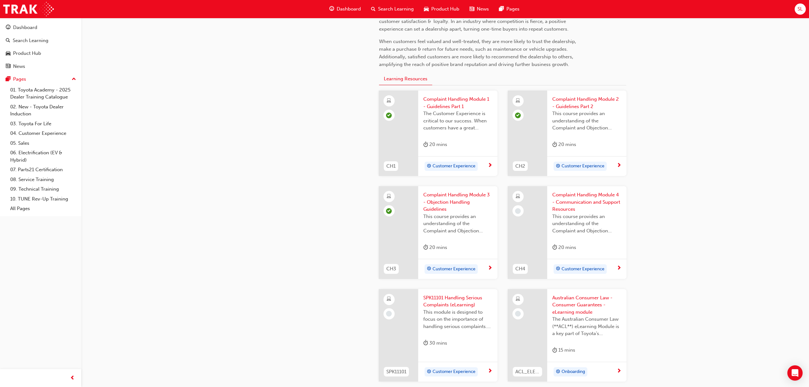
click at [595, 197] on span "Complaint Handling Module 4 - Communication and Support Resources" at bounding box center [586, 202] width 69 height 22
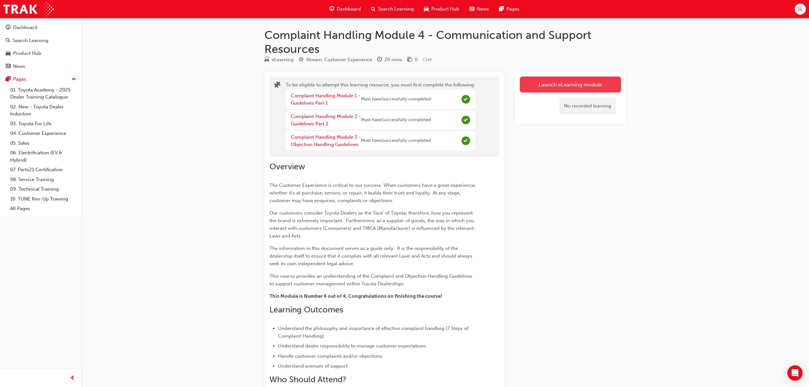
click at [560, 85] on button "Launch eLearning module" at bounding box center [570, 84] width 101 height 16
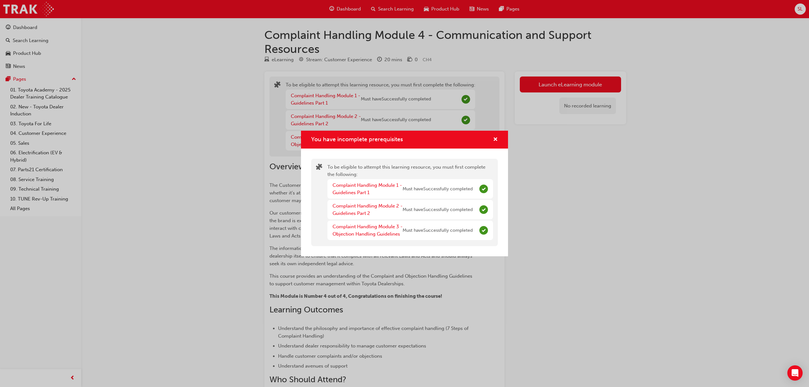
click at [578, 203] on div "You have incomplete prerequisites To be eligible to attempt this learning resou…" at bounding box center [404, 193] width 809 height 387
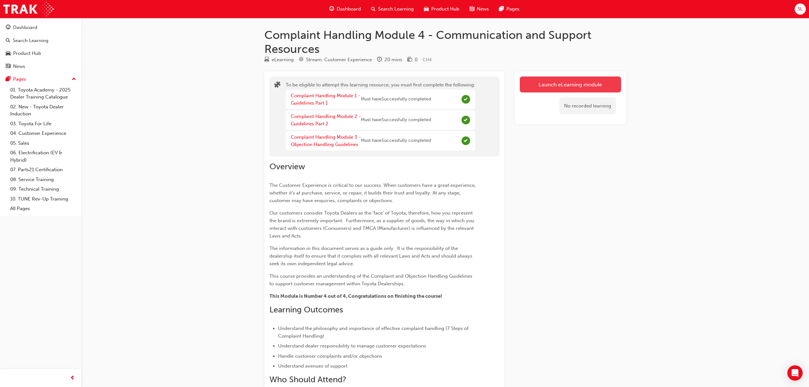
click at [566, 80] on button "Launch eLearning module" at bounding box center [570, 84] width 101 height 16
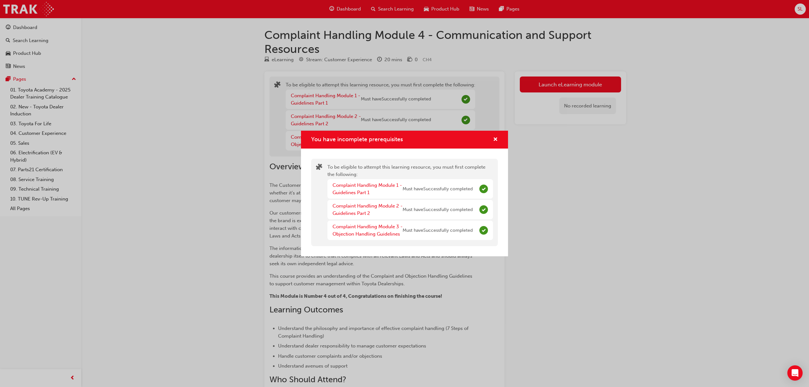
click at [459, 206] on span "Must have Successfully completed" at bounding box center [438, 209] width 70 height 7
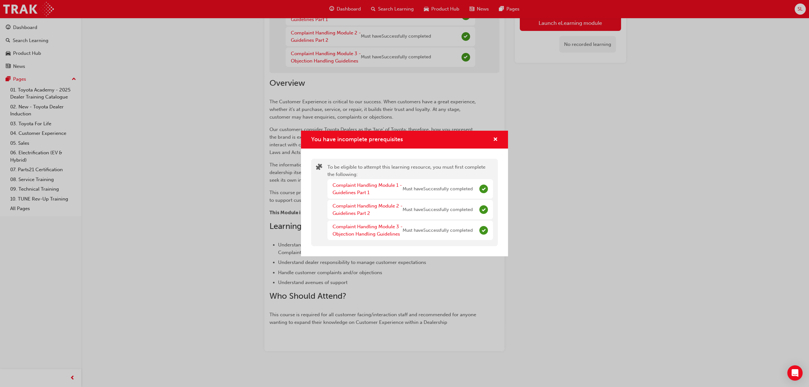
drag, startPoint x: 483, startPoint y: 233, endPoint x: 403, endPoint y: 228, distance: 80.5
click at [480, 233] on span "Complete" at bounding box center [483, 230] width 9 height 9
click at [390, 228] on link "Complaint Handling Module 3 - Objection Handling Guidelines" at bounding box center [368, 230] width 70 height 13
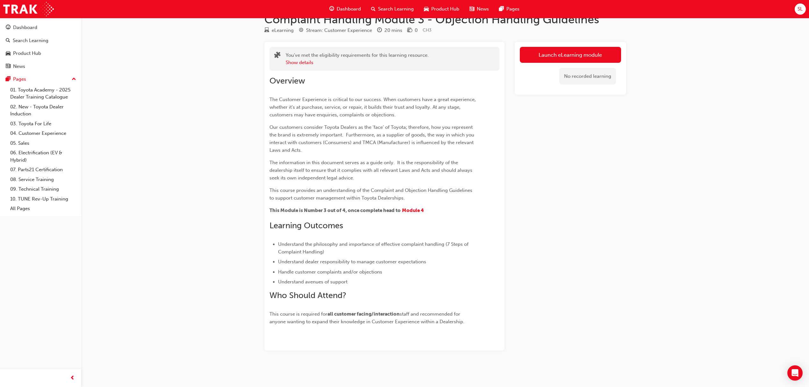
scroll to position [15, 0]
click at [566, 55] on link "Launch eLearning module" at bounding box center [570, 55] width 101 height 16
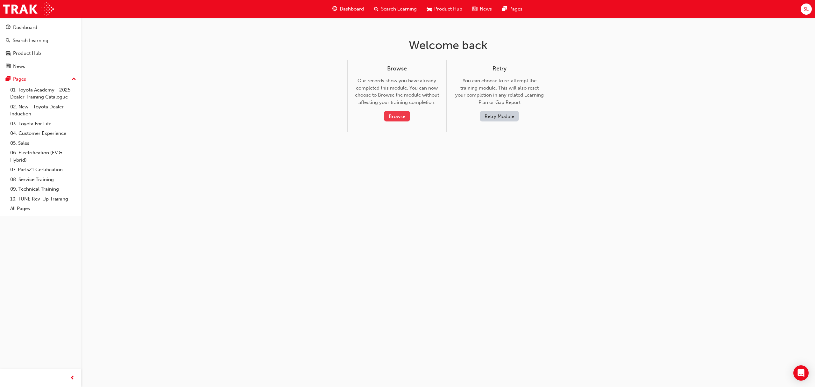
click at [399, 114] on button "Browse" at bounding box center [397, 116] width 26 height 11
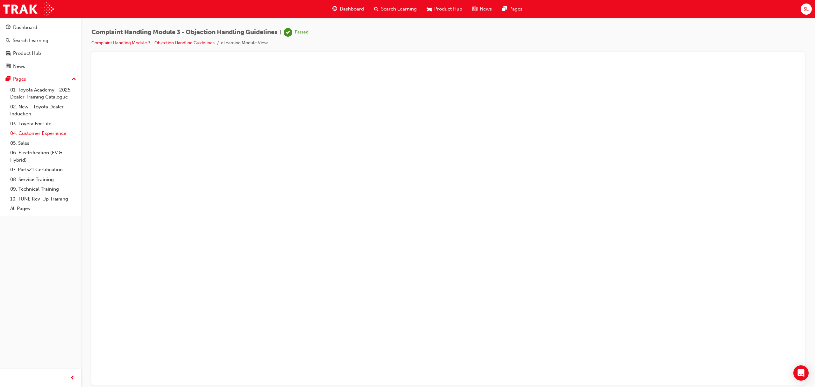
click at [31, 133] on link "04. Customer Experience" at bounding box center [43, 133] width 71 height 10
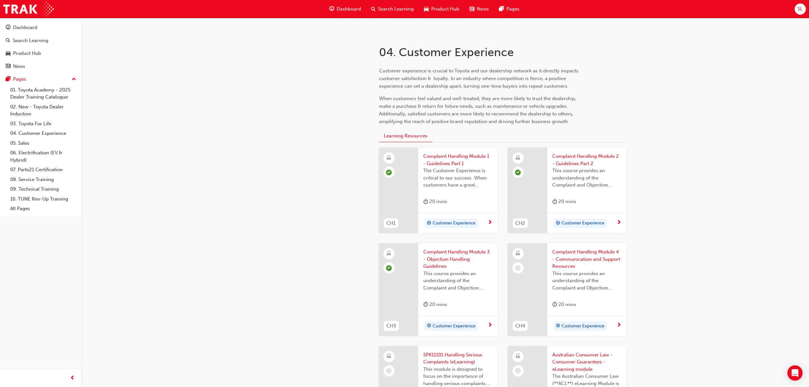
scroll to position [170, 0]
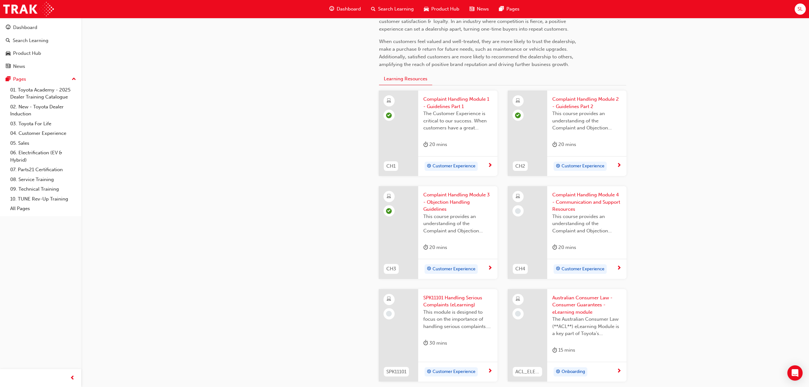
click at [573, 204] on span "Complaint Handling Module 4 - Communication and Support Resources" at bounding box center [586, 202] width 69 height 22
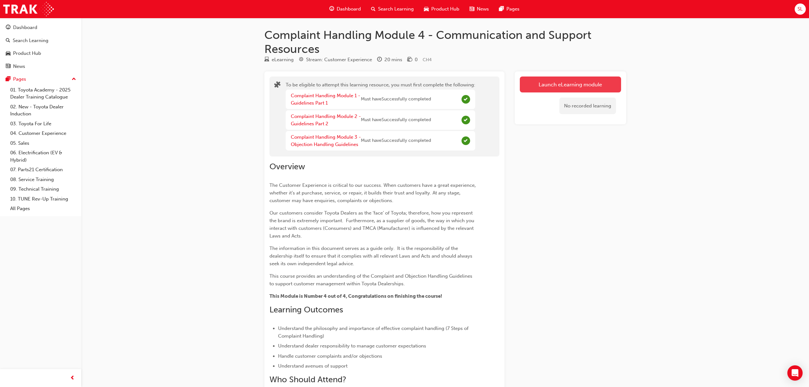
click at [569, 79] on button "Launch eLearning module" at bounding box center [570, 84] width 101 height 16
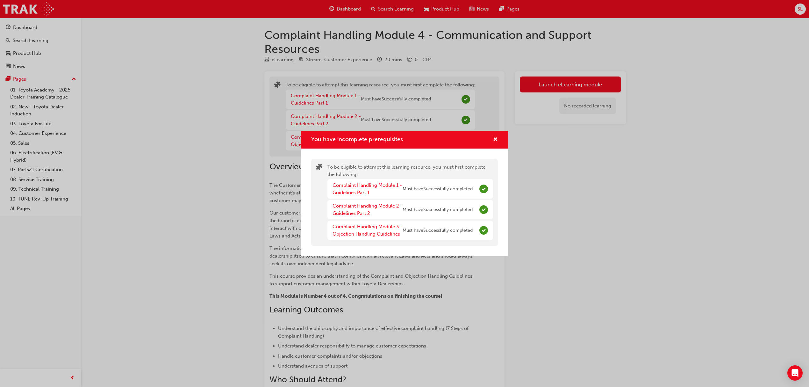
click at [563, 176] on div "You have incomplete prerequisites To be eligible to attempt this learning resou…" at bounding box center [404, 193] width 809 height 387
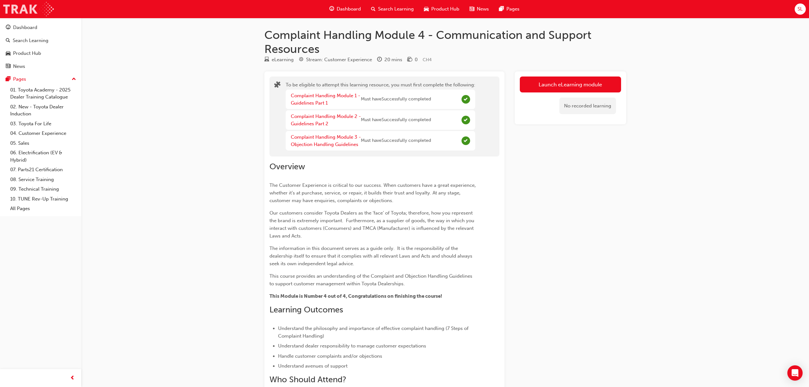
click at [19, 14] on img at bounding box center [28, 9] width 51 height 14
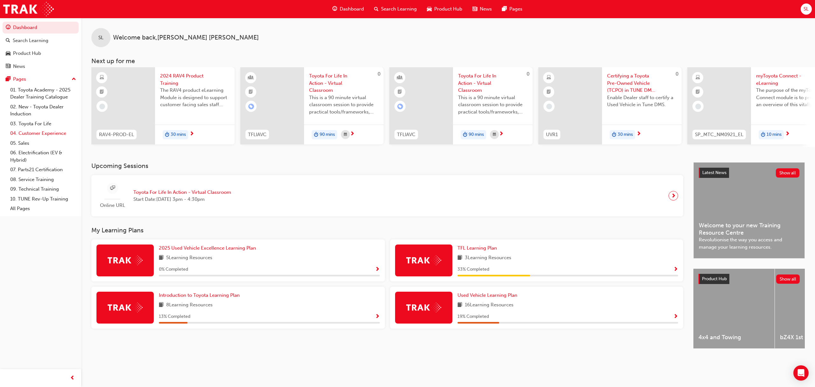
click at [54, 136] on link "04. Customer Experience" at bounding box center [43, 133] width 71 height 10
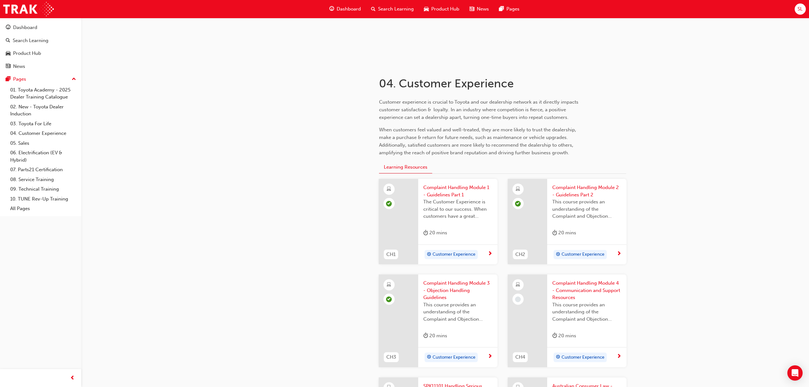
scroll to position [85, 0]
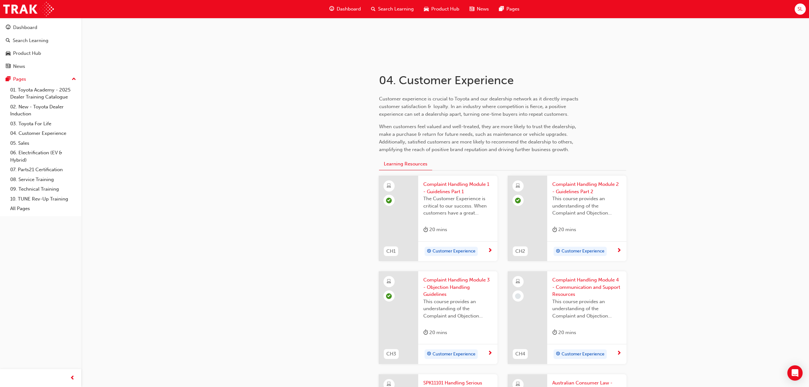
click at [599, 291] on span "Complaint Handling Module 4 - Communication and Support Resources" at bounding box center [586, 287] width 69 height 22
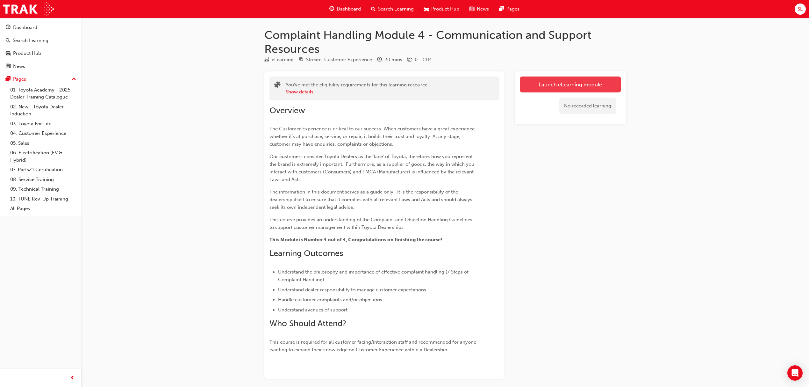
click at [541, 87] on link "Launch eLearning module" at bounding box center [570, 84] width 101 height 16
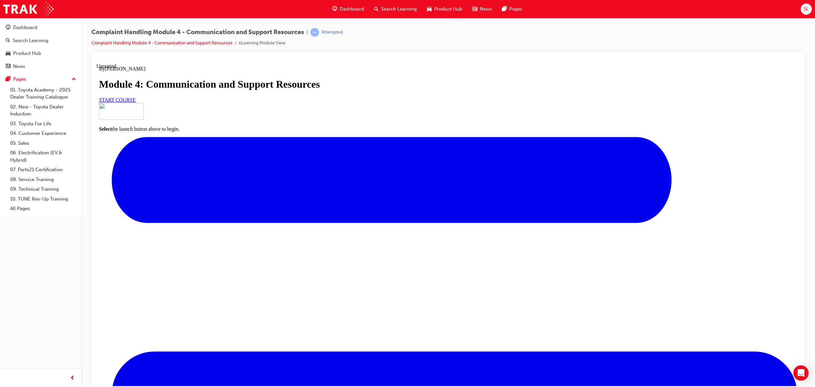
click at [383, 103] on div "START COURSE" at bounding box center [448, 100] width 699 height 6
click at [136, 102] on link "START COURSE" at bounding box center [117, 99] width 37 height 5
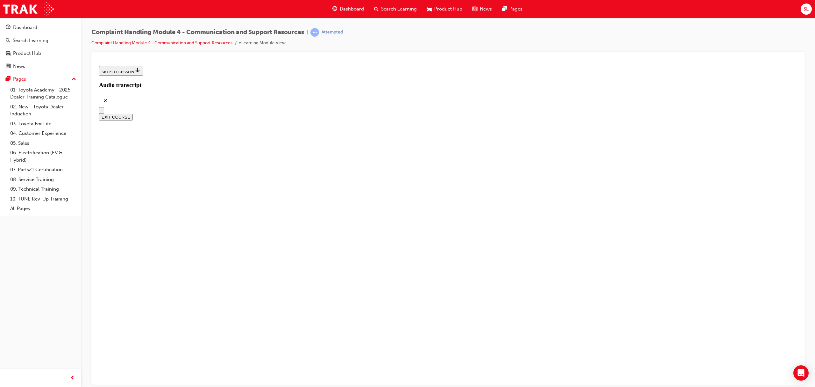
scroll to position [90, 0]
drag, startPoint x: 446, startPoint y: 344, endPoint x: 436, endPoint y: 373, distance: 31.0
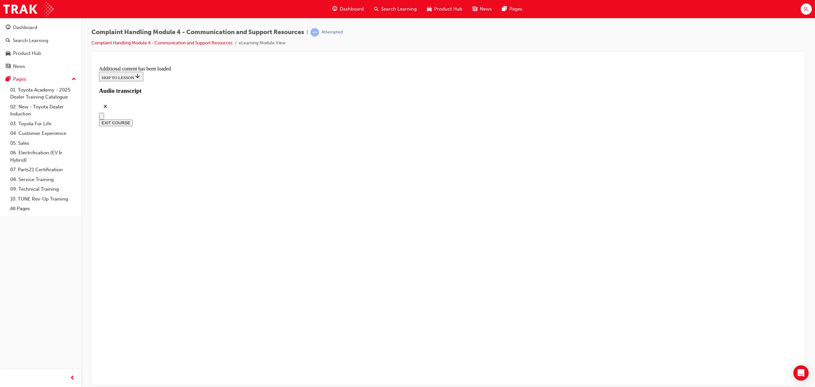
scroll to position [2988, 0]
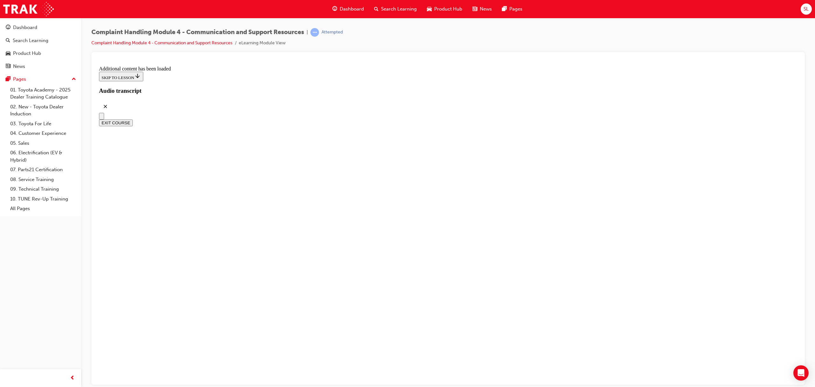
radio input "true"
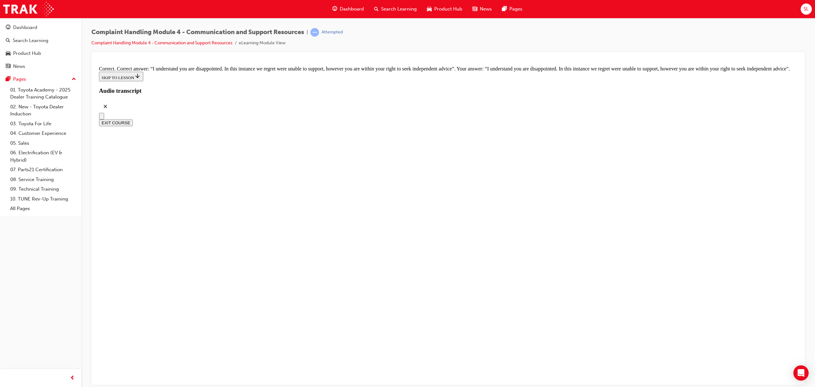
scroll to position [4037, 0]
checkbox input "true"
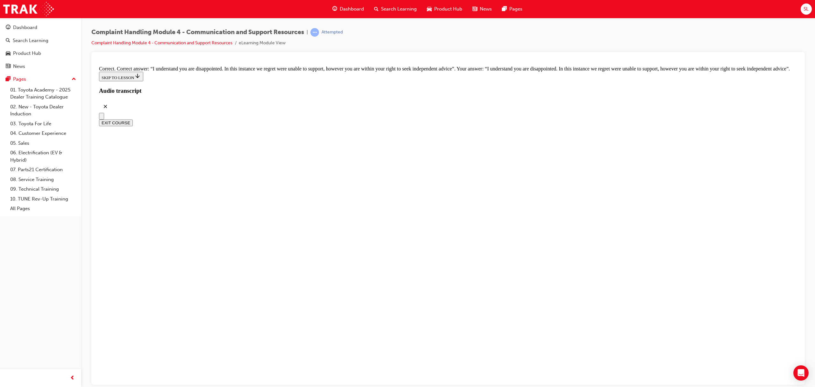
checkbox input "true"
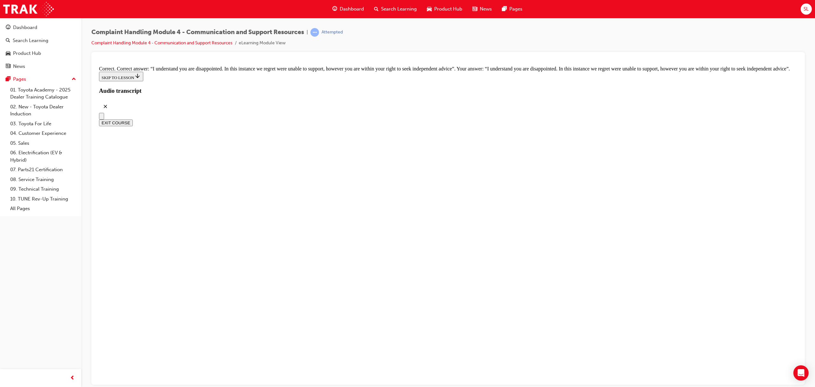
checkbox input "true"
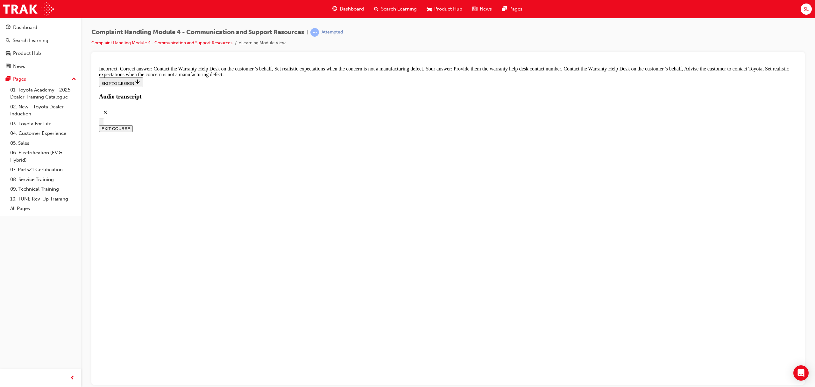
checkbox input "false"
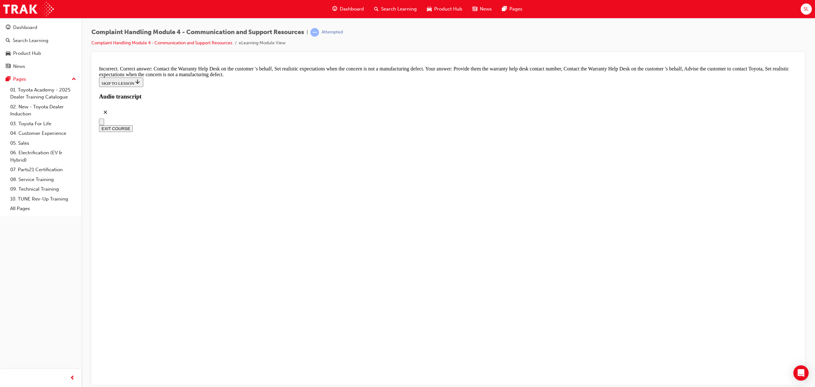
checkbox input "false"
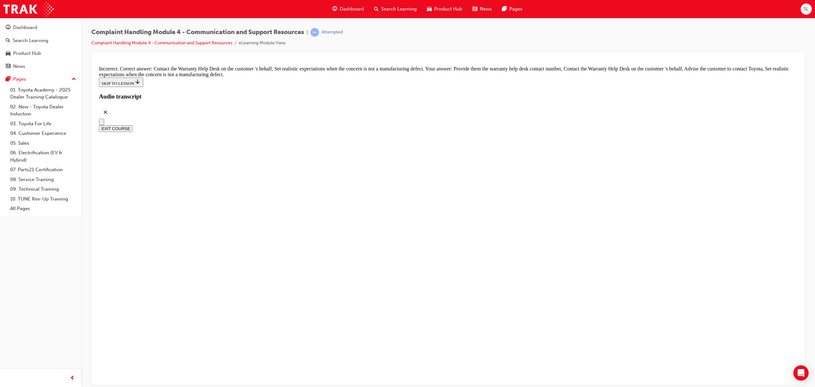
checkbox input "true"
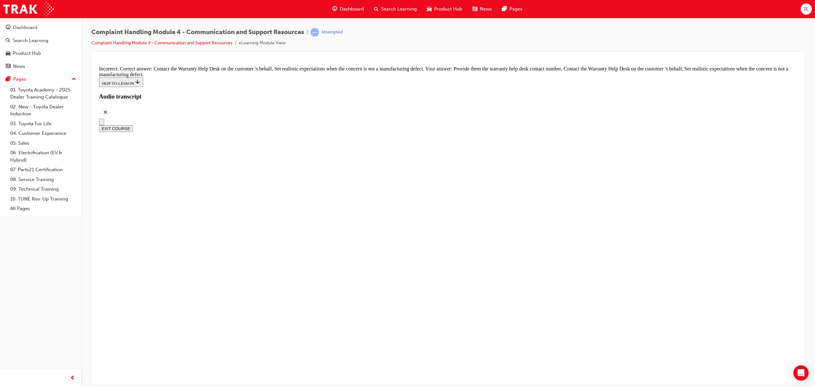
drag, startPoint x: 422, startPoint y: 185, endPoint x: 424, endPoint y: 197, distance: 12.3
checkbox input "true"
drag, startPoint x: 439, startPoint y: 234, endPoint x: 440, endPoint y: 240, distance: 5.6
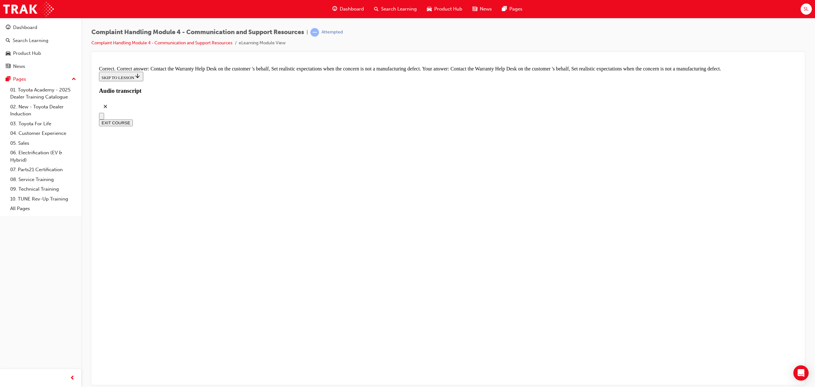
checkbox input "true"
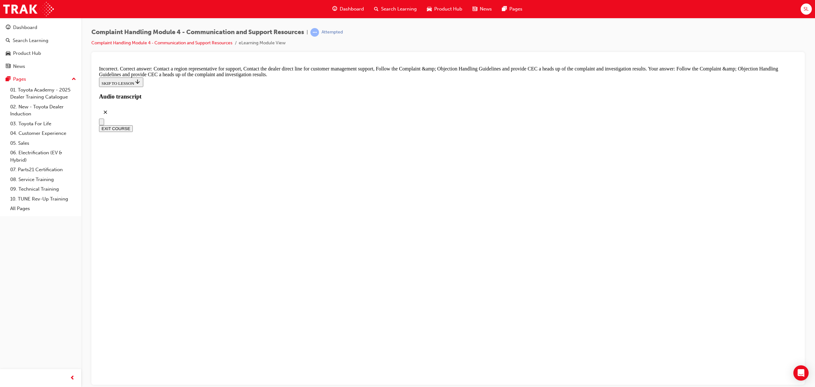
checkbox input "true"
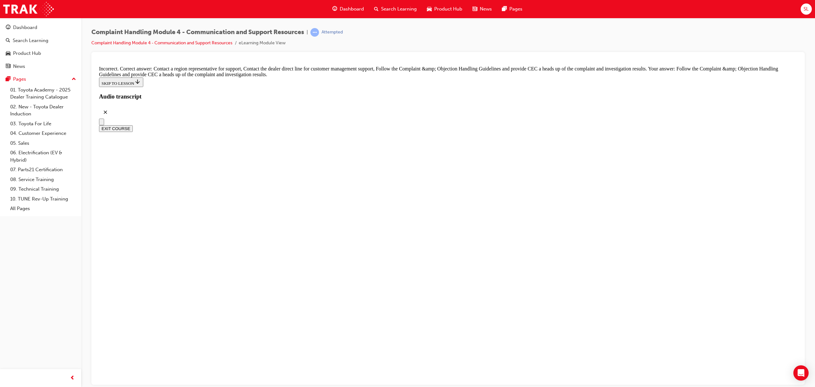
checkbox input "false"
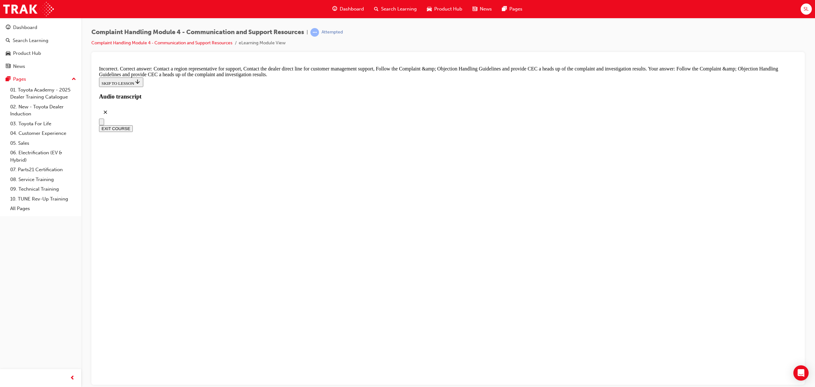
checkbox input "false"
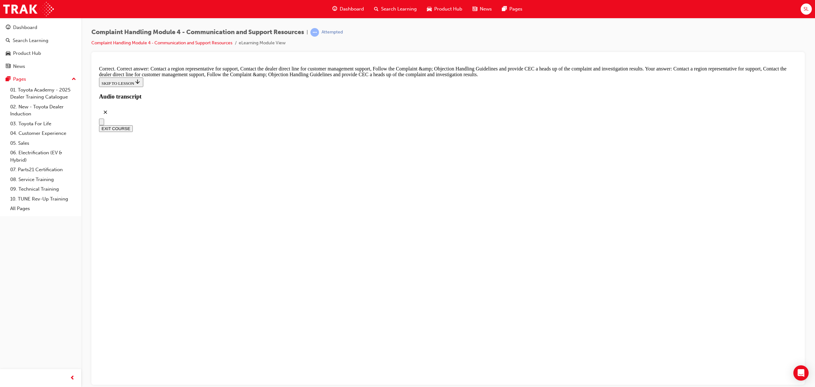
radio input "true"
drag, startPoint x: 404, startPoint y: 283, endPoint x: 434, endPoint y: 326, distance: 52.5
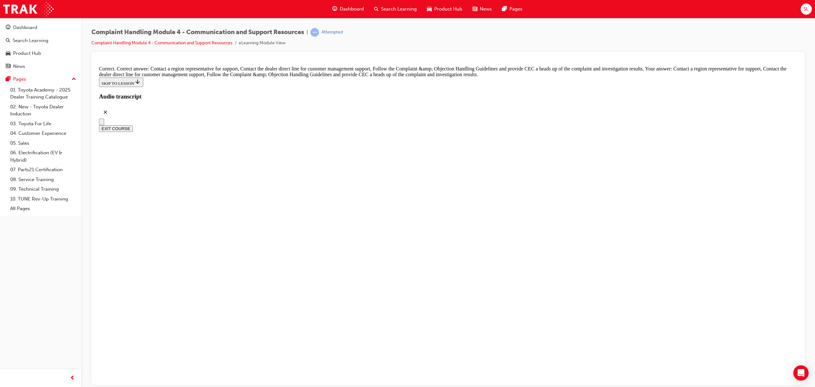
radio input "true"
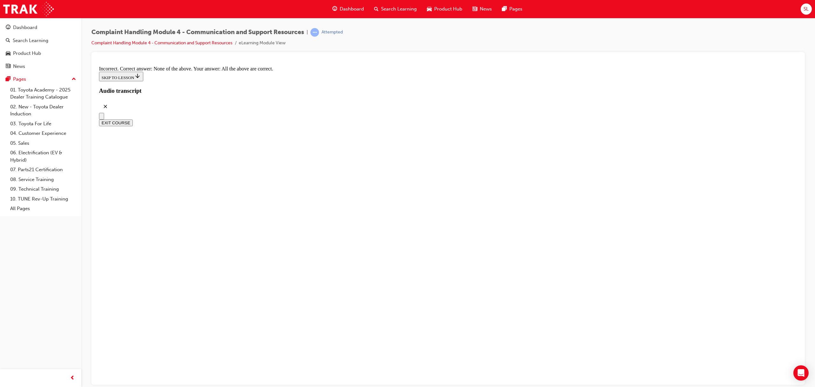
radio input "true"
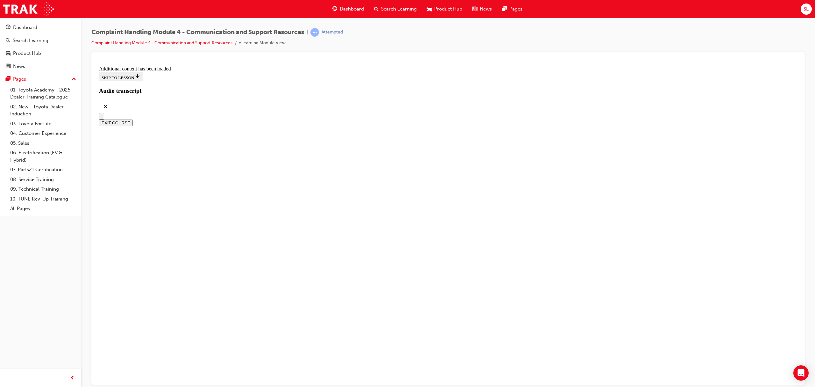
scroll to position [5155, 0]
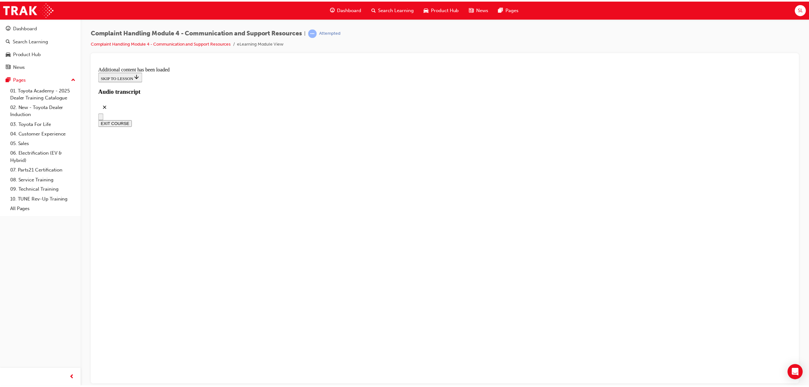
scroll to position [5406, 0]
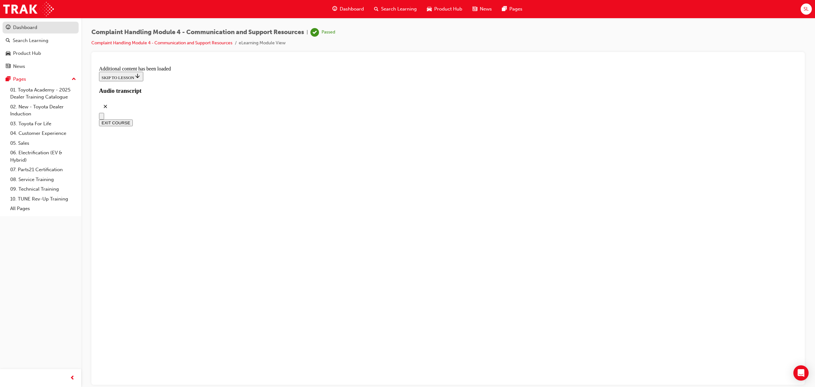
click at [29, 32] on link "Dashboard" at bounding box center [41, 28] width 76 height 12
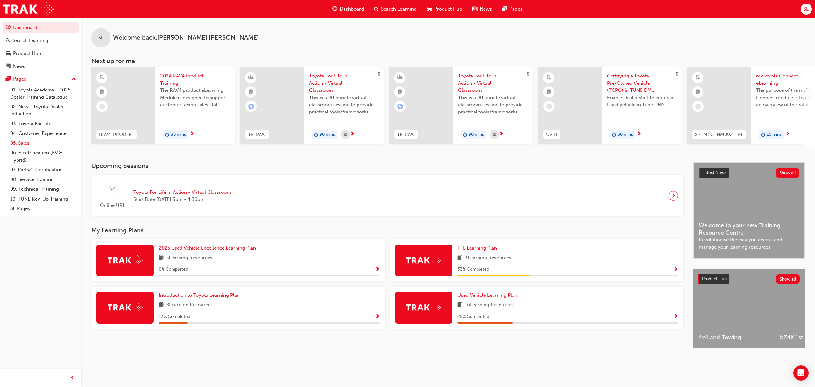
click at [47, 145] on link "05. Sales" at bounding box center [43, 143] width 71 height 10
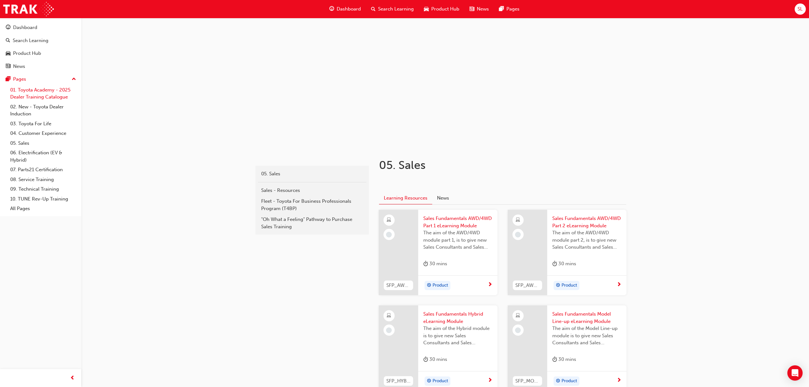
click at [40, 95] on link "01. Toyota Academy - 2025 Dealer Training Catalogue" at bounding box center [43, 93] width 71 height 17
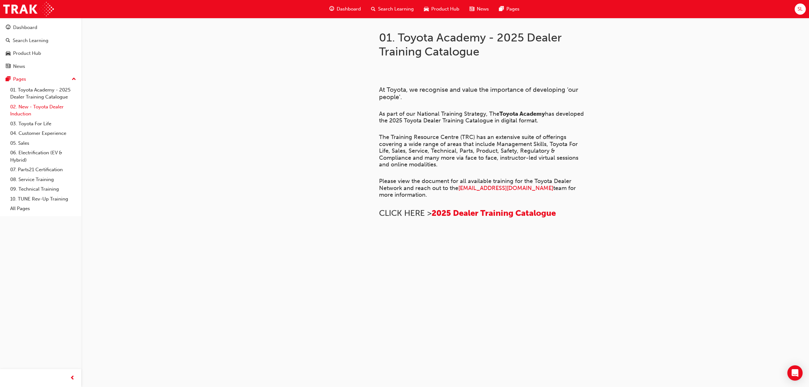
click at [38, 108] on link "02. New - Toyota Dealer Induction" at bounding box center [43, 110] width 71 height 17
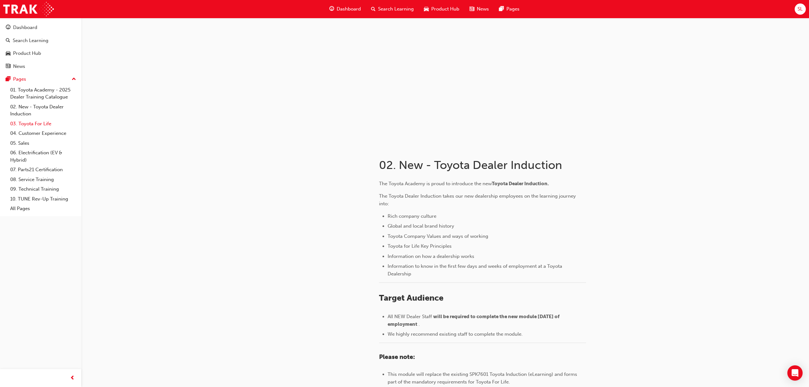
click at [41, 123] on link "03. Toyota For Life" at bounding box center [43, 124] width 71 height 10
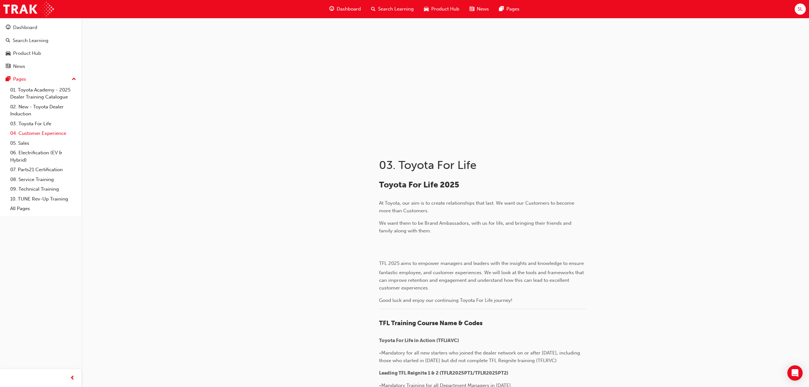
click at [41, 132] on link "04. Customer Experience" at bounding box center [43, 133] width 71 height 10
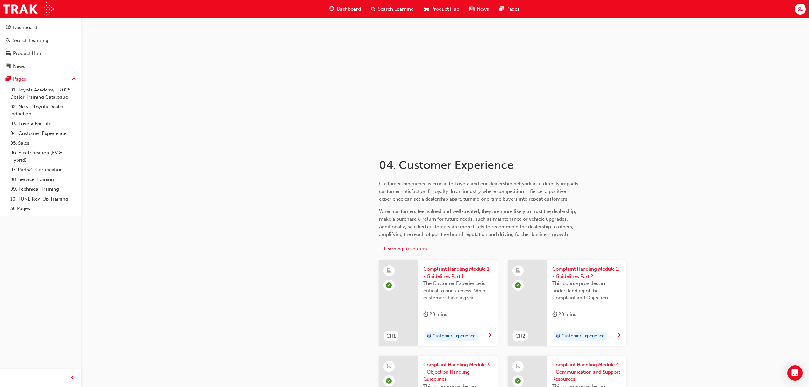
click at [382, 3] on div "Search Learning" at bounding box center [392, 9] width 53 height 13
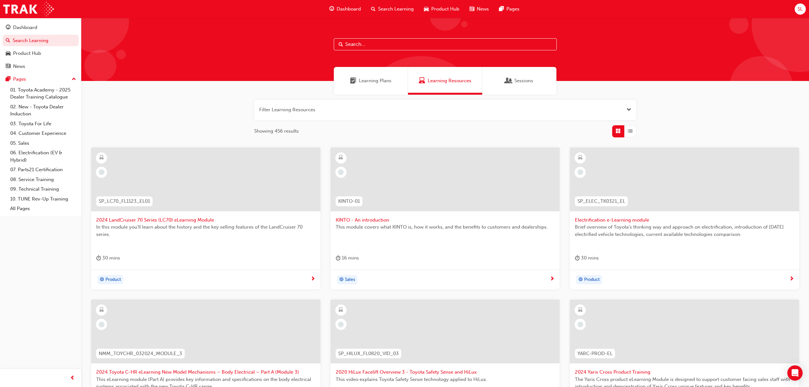
click at [366, 42] on input "text" at bounding box center [445, 44] width 223 height 12
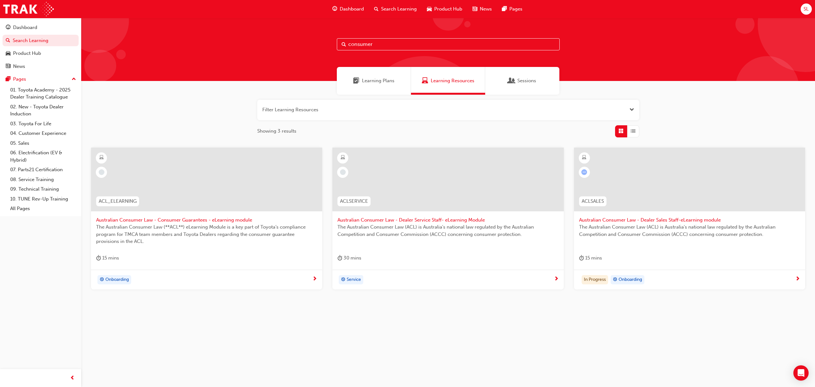
type input "consumer"
click at [641, 231] on span "The Australian Consumer Law (ACL) is Australia's national law regulated by the …" at bounding box center [689, 230] width 221 height 14
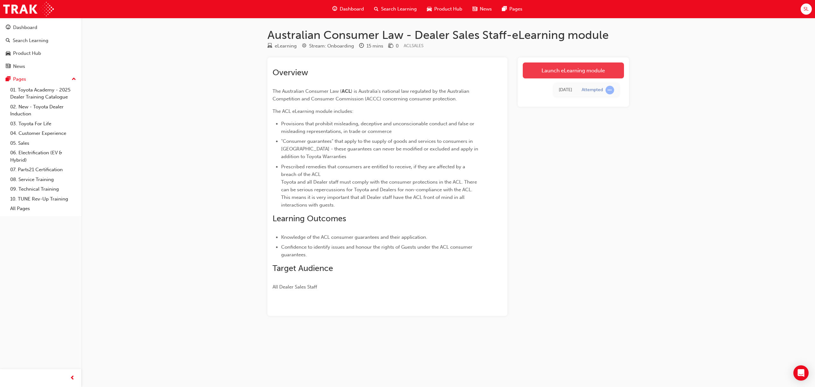
click at [590, 70] on link "Launch eLearning module" at bounding box center [573, 70] width 101 height 16
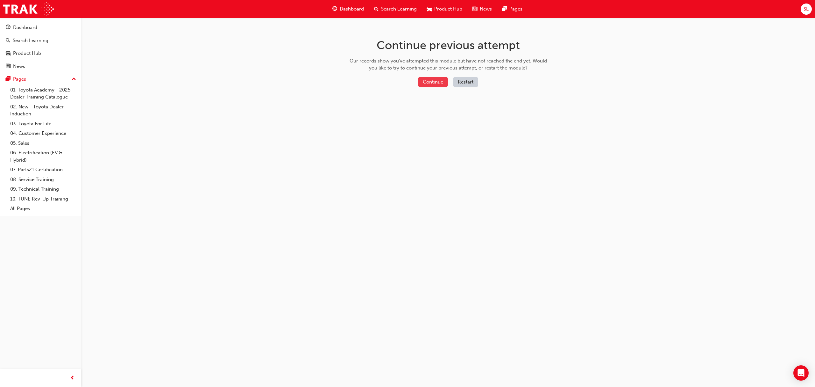
click at [423, 80] on button "Continue" at bounding box center [433, 82] width 30 height 11
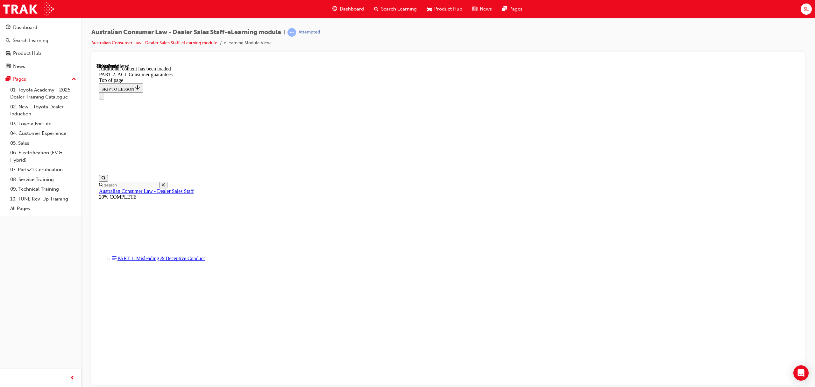
scroll to position [1082, 0]
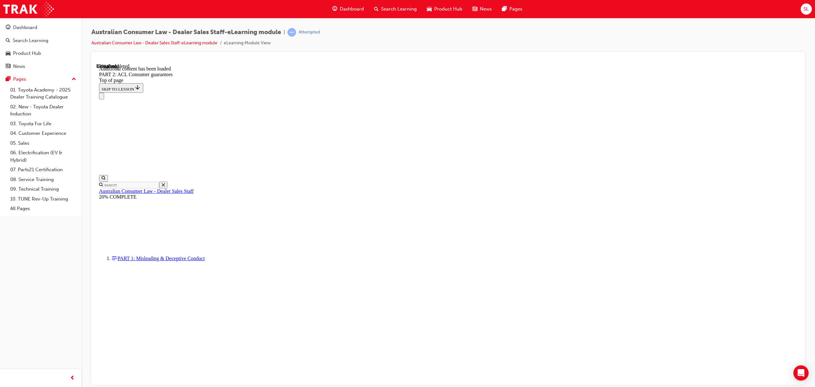
scroll to position [6820, 0]
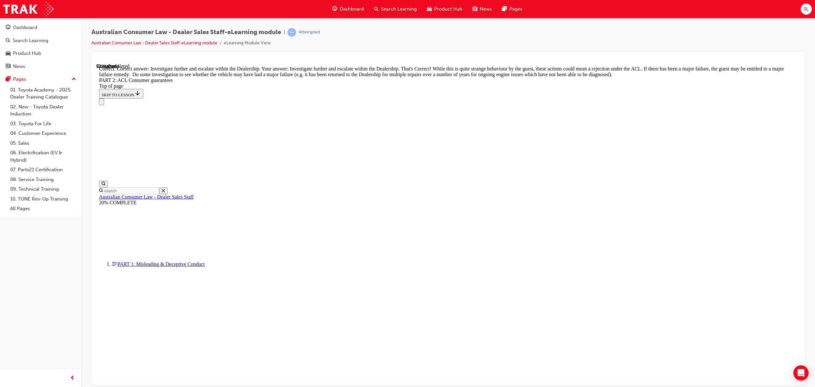
scroll to position [6938, 0]
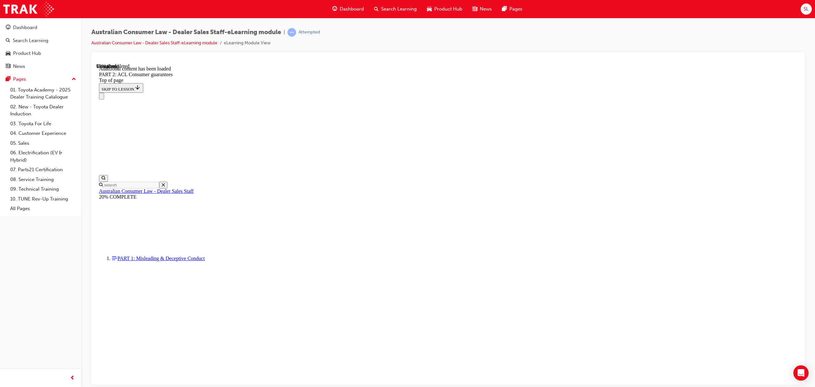
scroll to position [7533, 0]
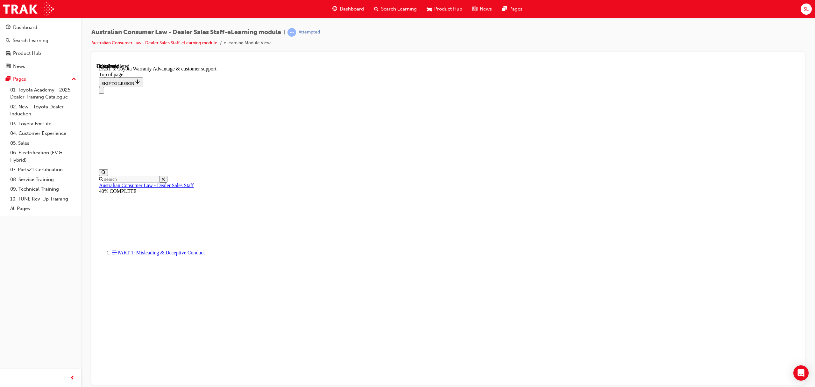
scroll to position [371, 0]
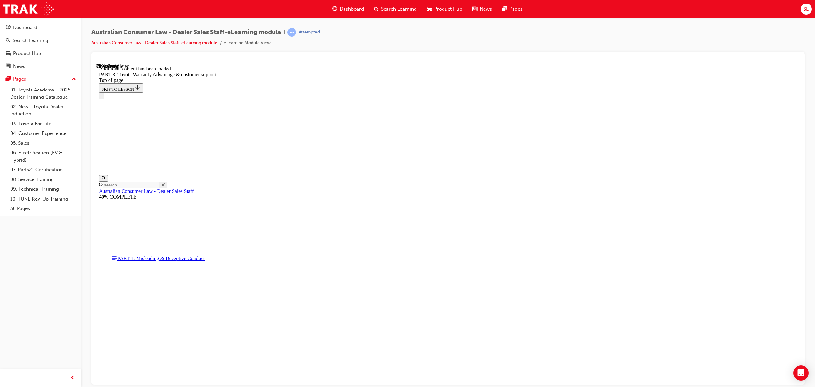
scroll to position [704, 0]
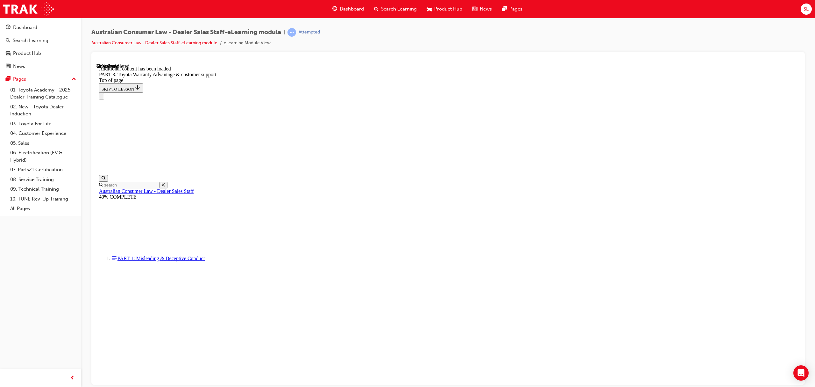
scroll to position [1665, 0]
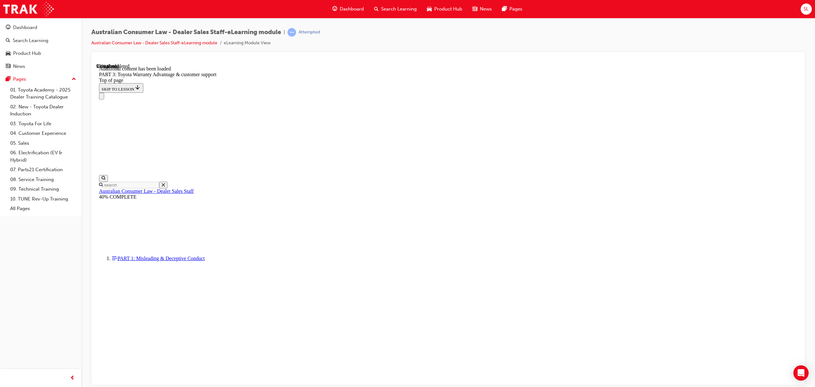
scroll to position [1932, 0]
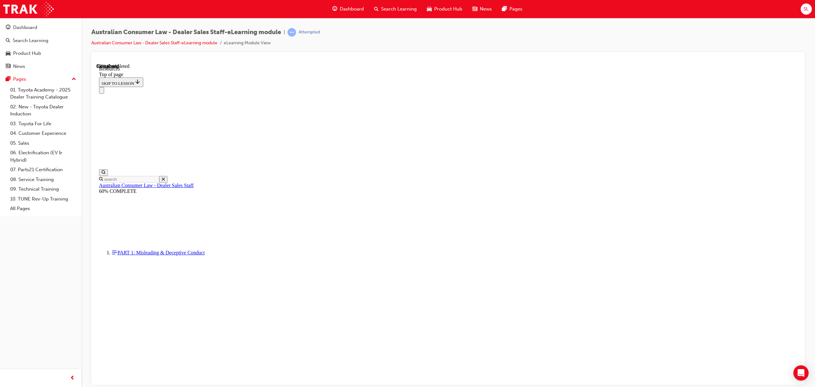
scroll to position [229, 0]
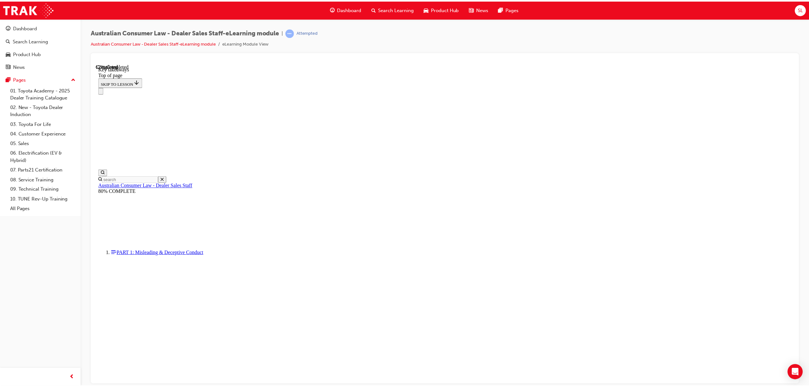
scroll to position [50, 0]
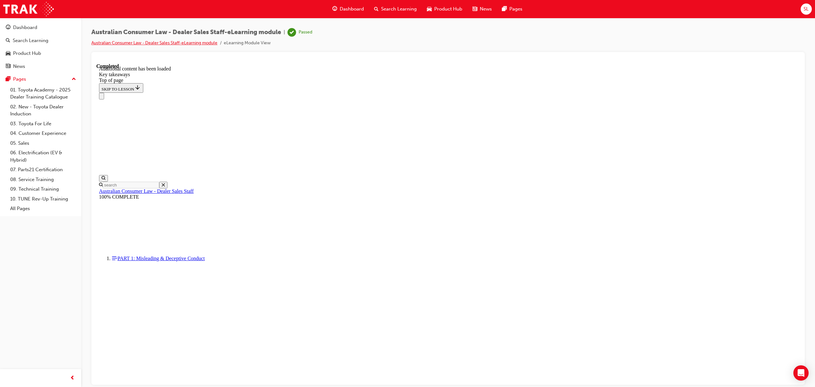
click at [198, 44] on link "Australian Consumer Law - Dealer Sales Staff-eLearning module" at bounding box center [154, 42] width 126 height 5
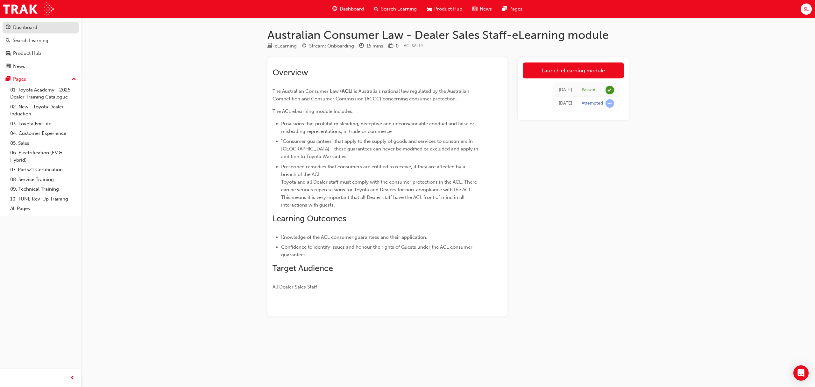
click at [21, 24] on div "Dashboard" at bounding box center [41, 28] width 70 height 8
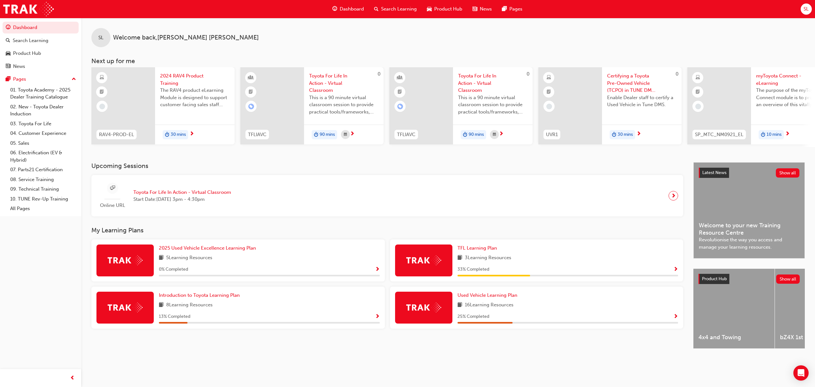
click at [384, 3] on div "Dashboard Search Learning Product Hub News Pages" at bounding box center [427, 9] width 205 height 18
click at [384, 8] on span "Search Learning" at bounding box center [399, 8] width 36 height 7
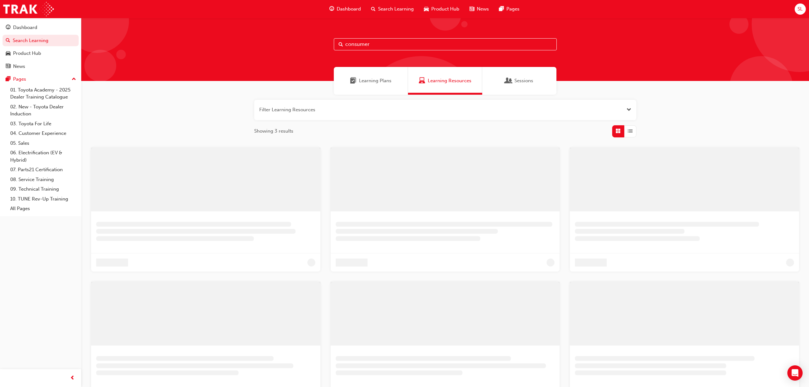
click at [355, 44] on input "consumer" at bounding box center [445, 44] width 223 height 12
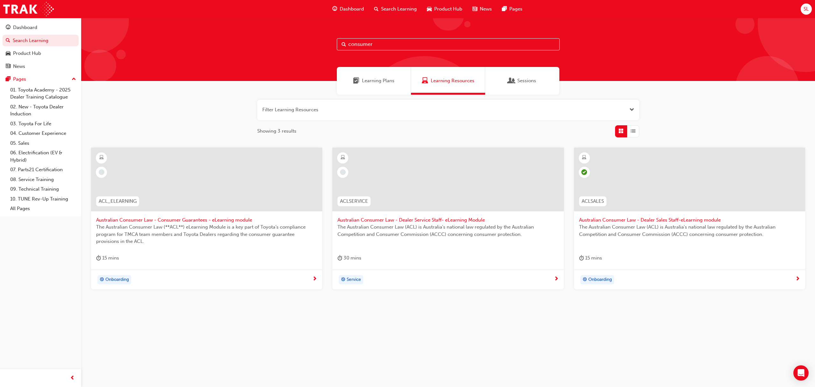
click at [144, 239] on span "The Australian Consumer Law (**ACL**) eLearning Module is a key part of Toyota’…" at bounding box center [206, 234] width 221 height 22
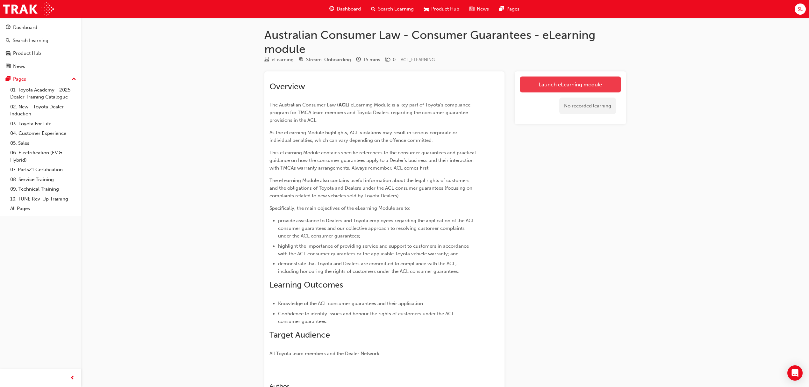
click at [553, 90] on link "Launch eLearning module" at bounding box center [570, 84] width 101 height 16
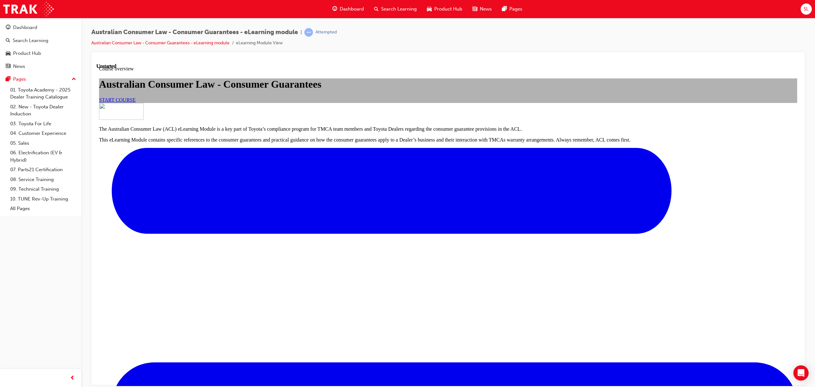
click at [136, 102] on span "START COURSE" at bounding box center [117, 99] width 37 height 5
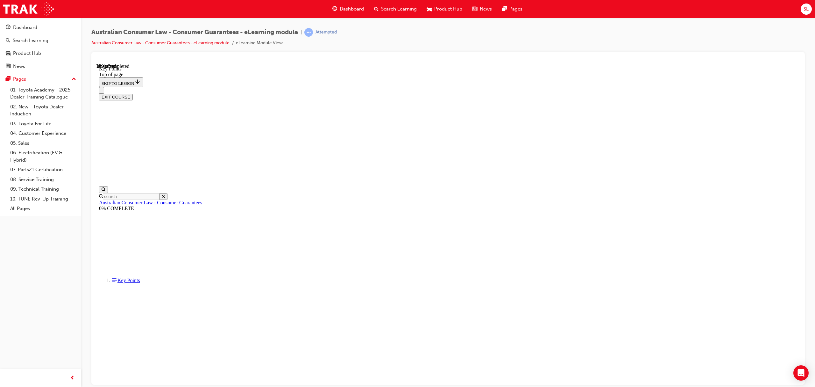
scroll to position [185, 0]
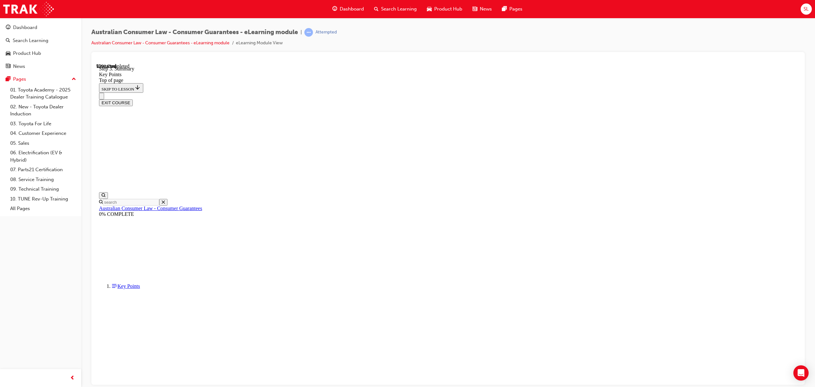
scroll to position [917, 0]
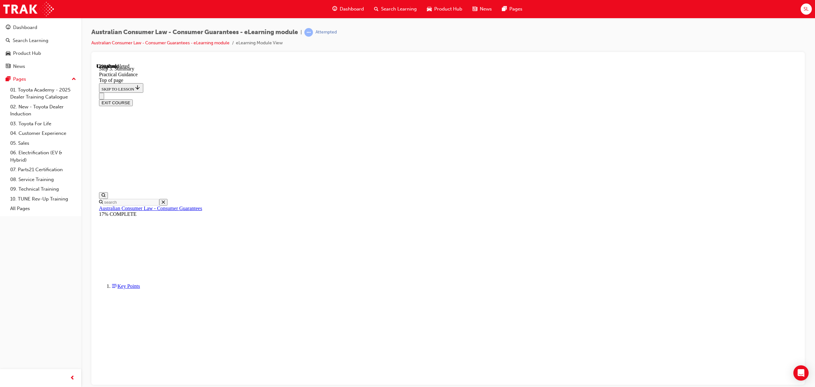
drag, startPoint x: 457, startPoint y: 344, endPoint x: 454, endPoint y: 344, distance: 3.5
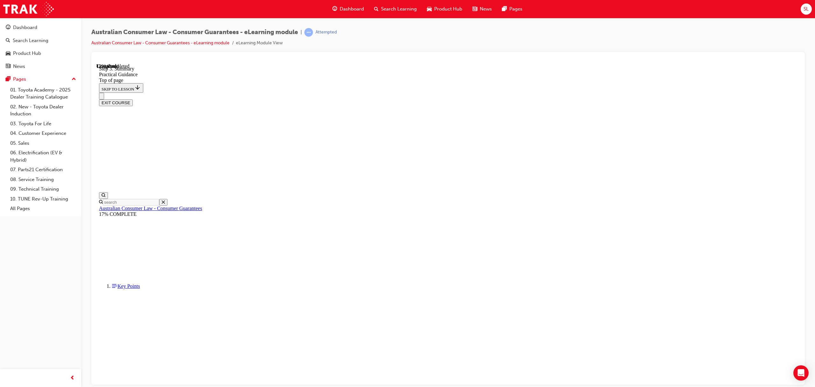
drag, startPoint x: 369, startPoint y: 199, endPoint x: 368, endPoint y: 204, distance: 5.4
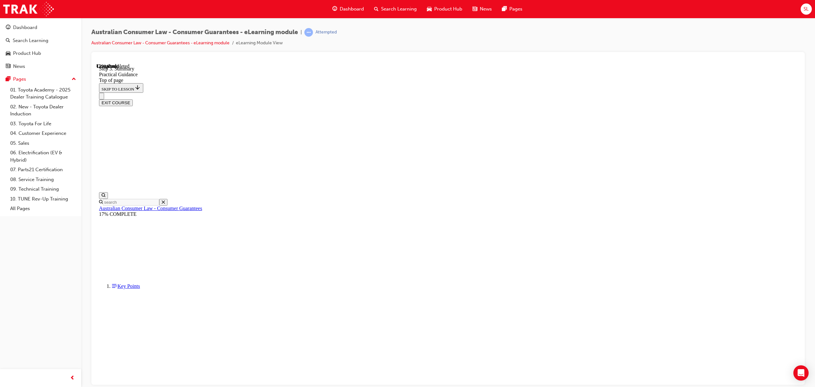
scroll to position [58, 0]
drag, startPoint x: 448, startPoint y: 351, endPoint x: 447, endPoint y: 348, distance: 3.6
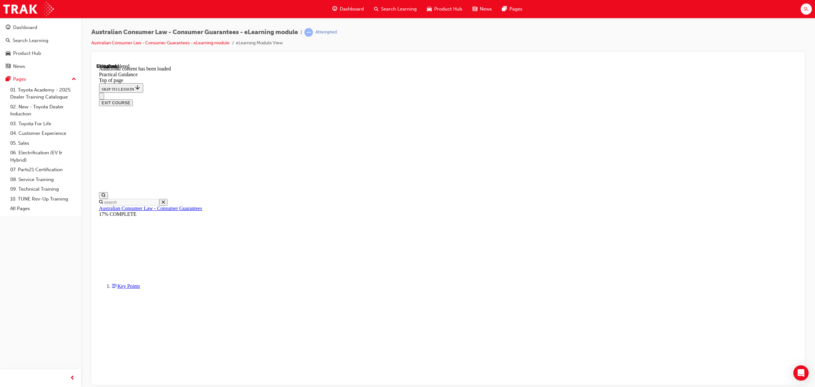
scroll to position [1325, 0]
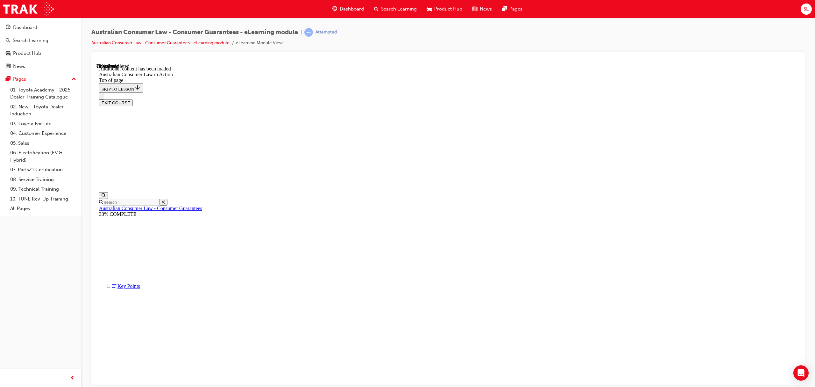
scroll to position [1007, 0]
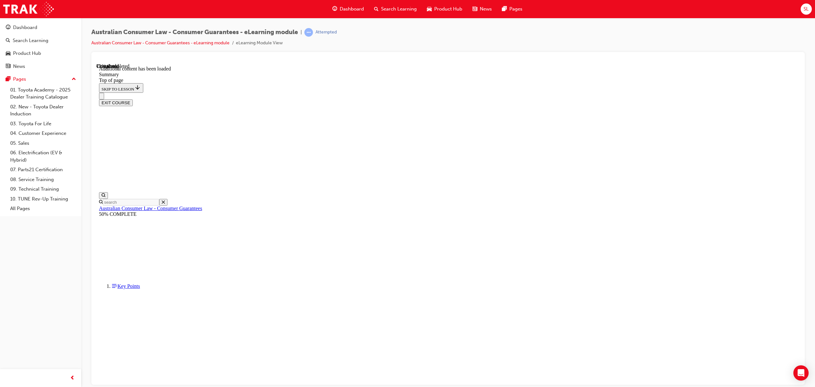
scroll to position [365, 0]
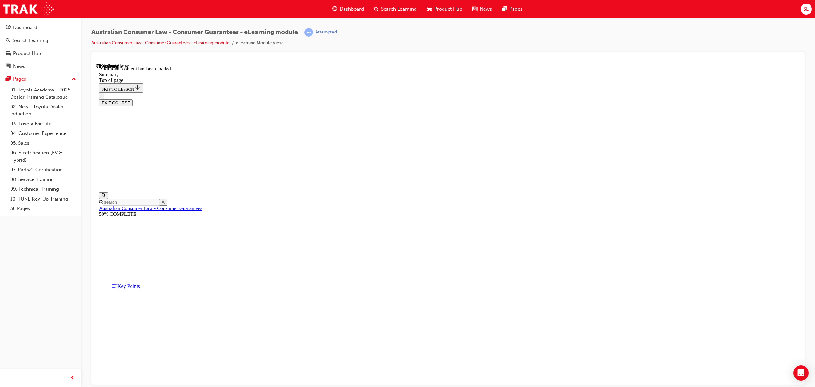
drag, startPoint x: 418, startPoint y: 191, endPoint x: 439, endPoint y: 205, distance: 24.7
drag, startPoint x: 479, startPoint y: 210, endPoint x: 496, endPoint y: 218, distance: 18.0
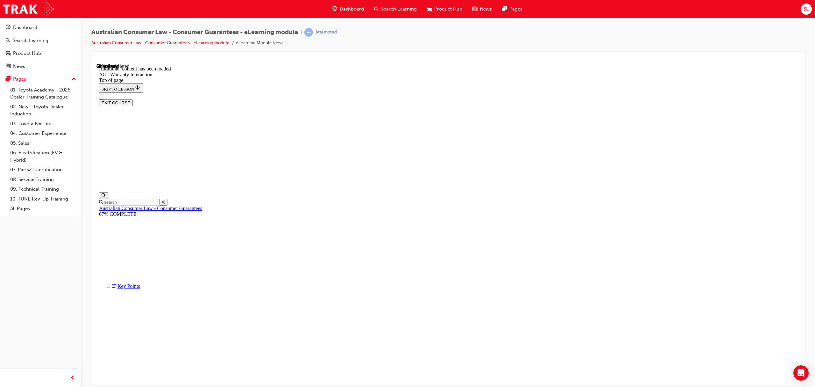
scroll to position [293, 0]
drag, startPoint x: 371, startPoint y: 262, endPoint x: 370, endPoint y: 284, distance: 22.7
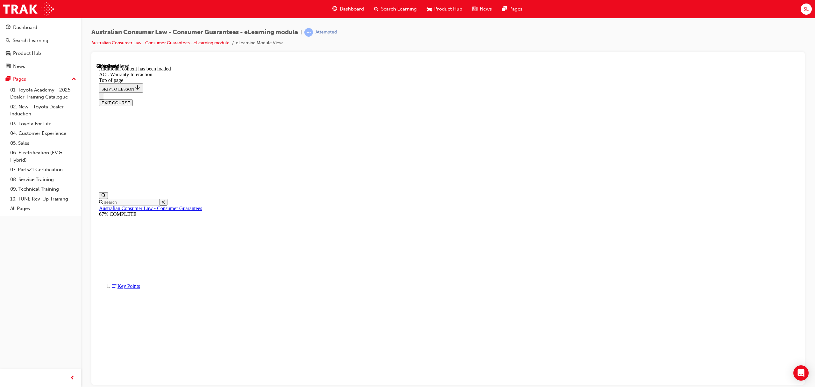
drag, startPoint x: 369, startPoint y: 285, endPoint x: 371, endPoint y: 294, distance: 9.6
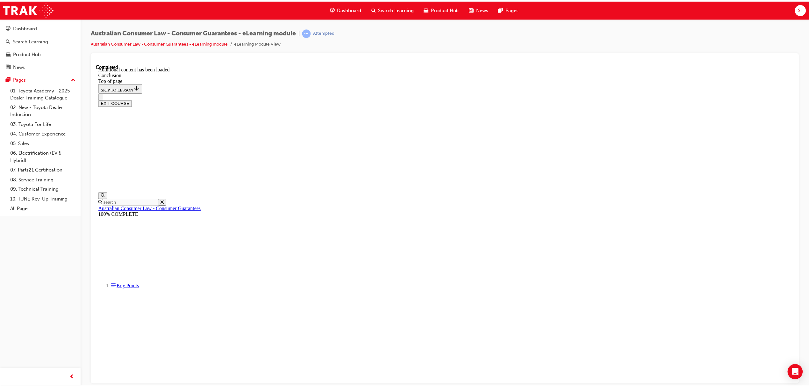
scroll to position [19, 0]
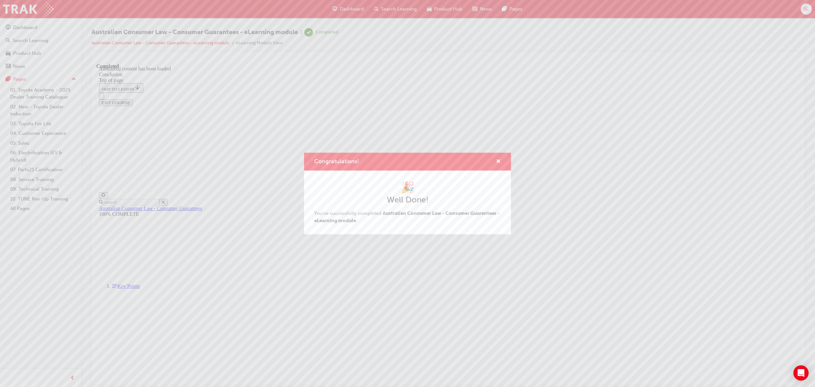
click at [453, 141] on div "Congratulations! 🎉 Well Done! You've successfully completed Australian Consumer…" at bounding box center [407, 193] width 815 height 387
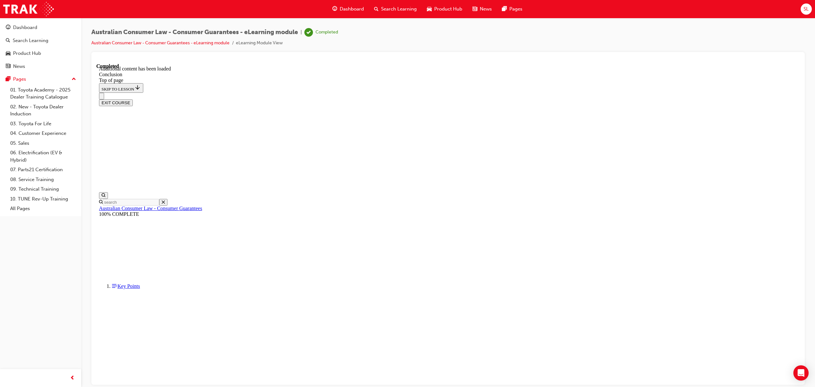
click at [169, 46] on li "Australian Consumer Law - Consumer Guarantees - eLearning module" at bounding box center [163, 42] width 145 height 7
click at [169, 43] on link "Australian Consumer Law - Consumer Guarantees - eLearning module" at bounding box center [160, 42] width 138 height 5
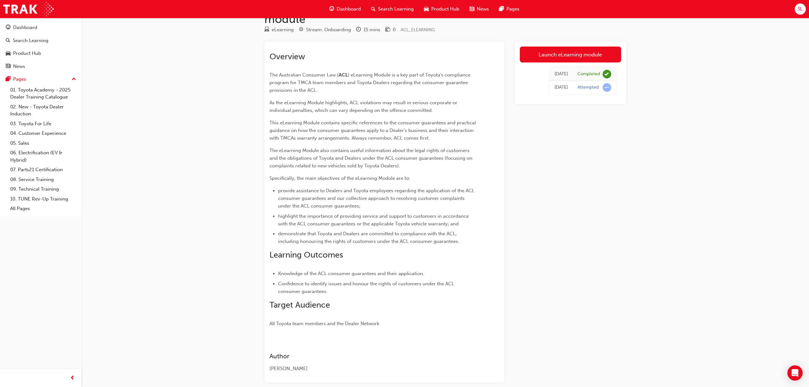
scroll to position [61, 0]
